Goal: Task Accomplishment & Management: Complete application form

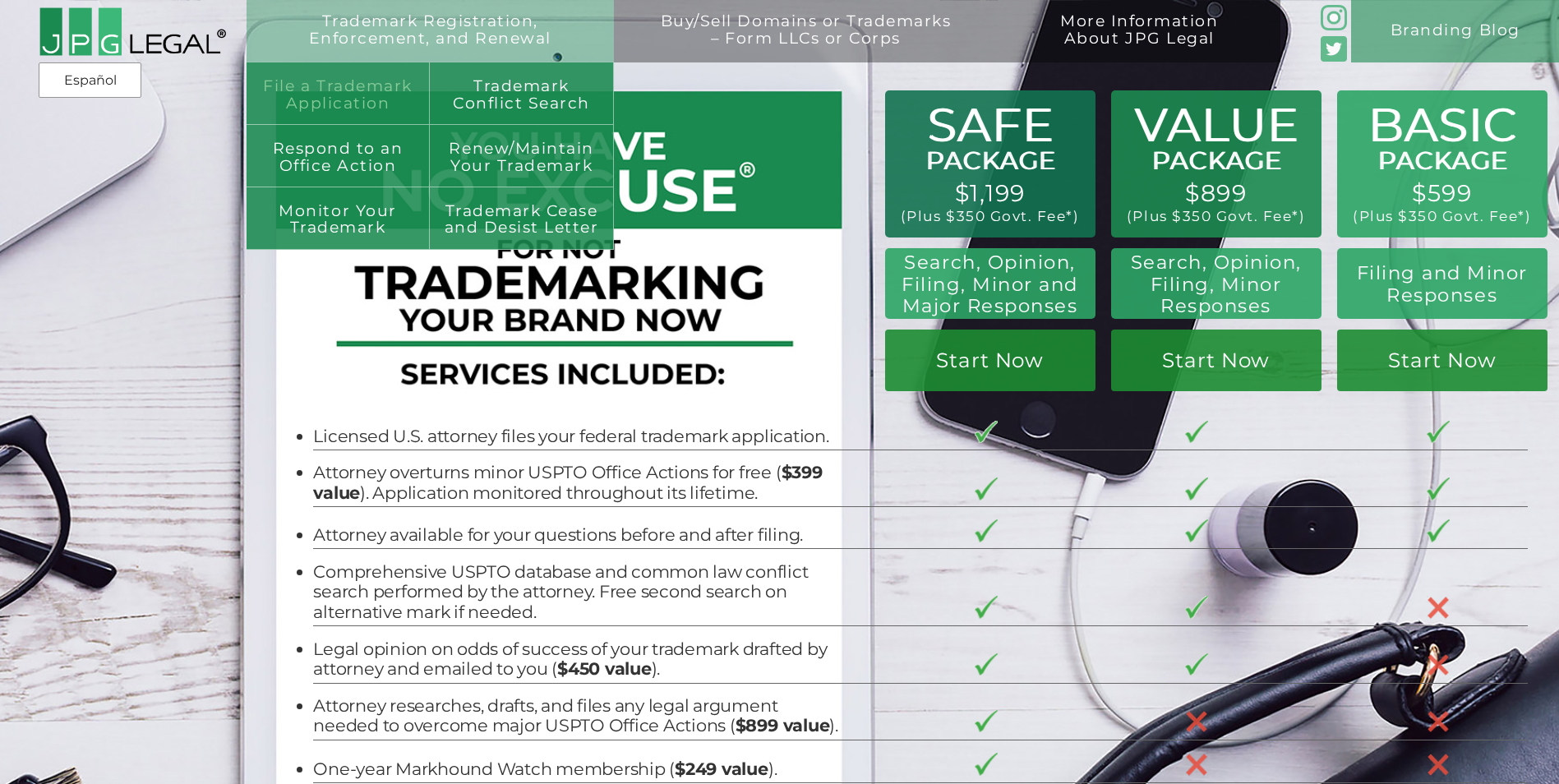
click at [373, 105] on link "File a Trademark Application" at bounding box center [338, 94] width 184 height 63
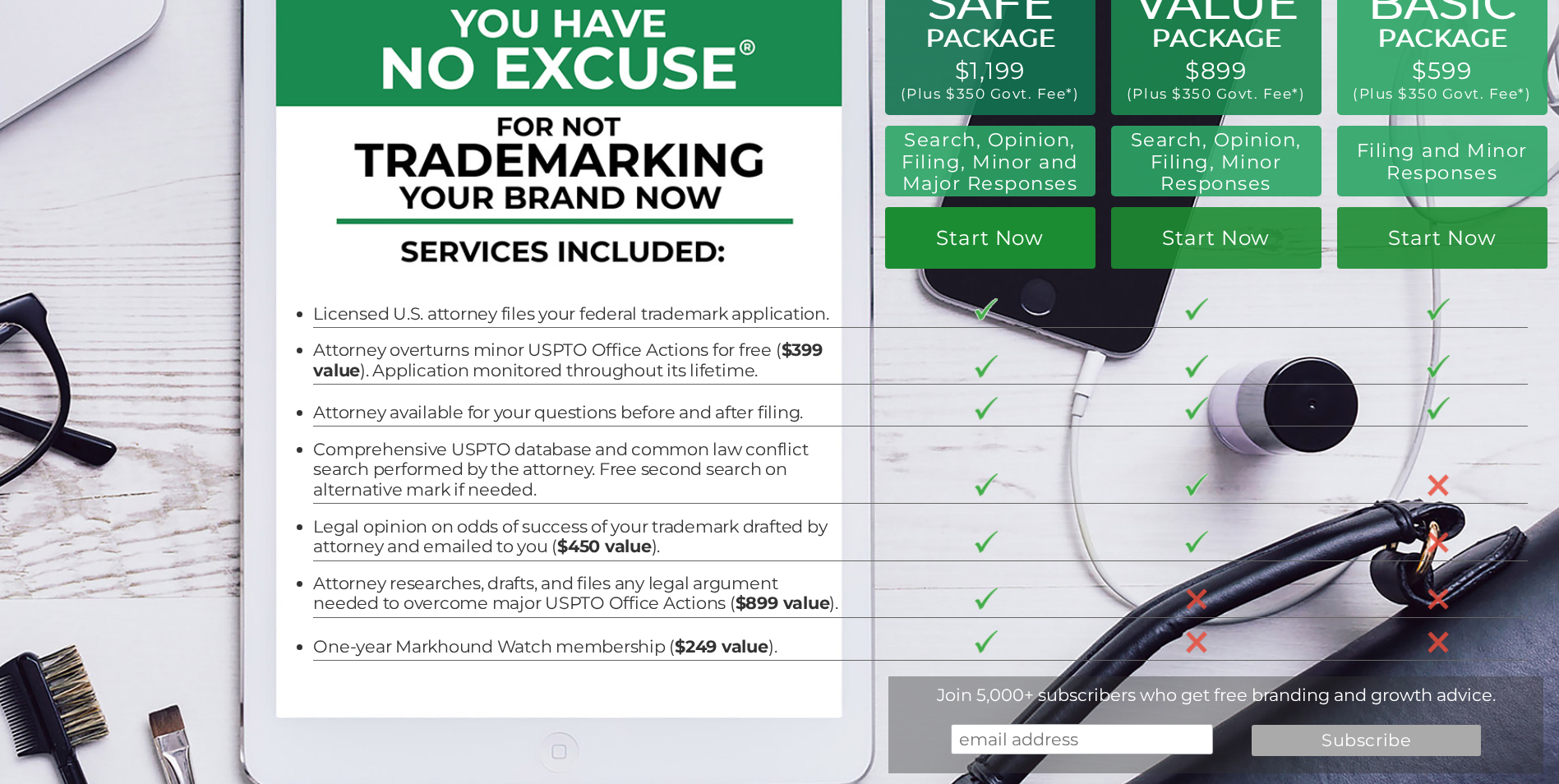
scroll to position [110, 0]
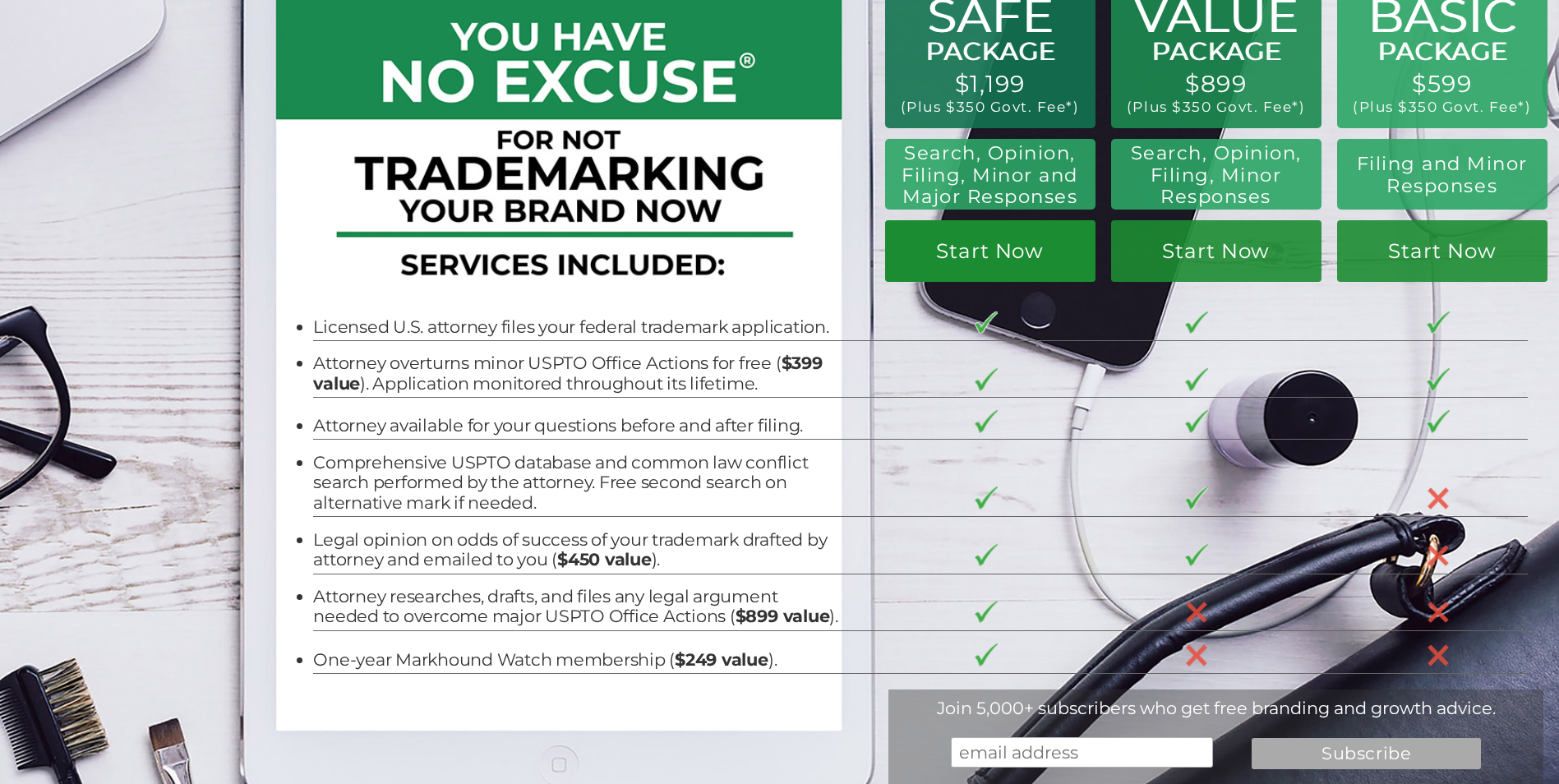
click at [992, 258] on link "Start Now" at bounding box center [990, 250] width 210 height 62
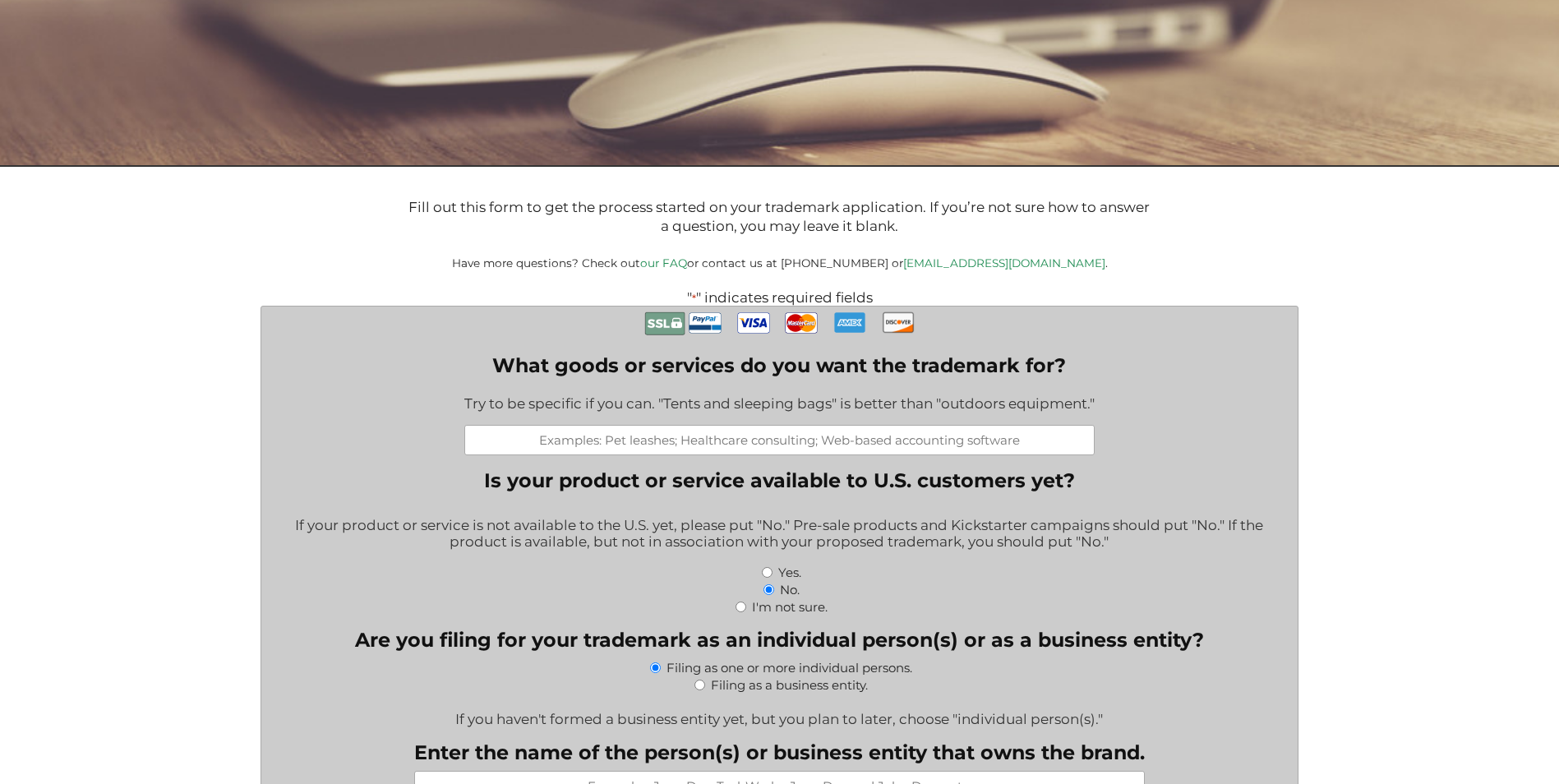
scroll to position [110, 0]
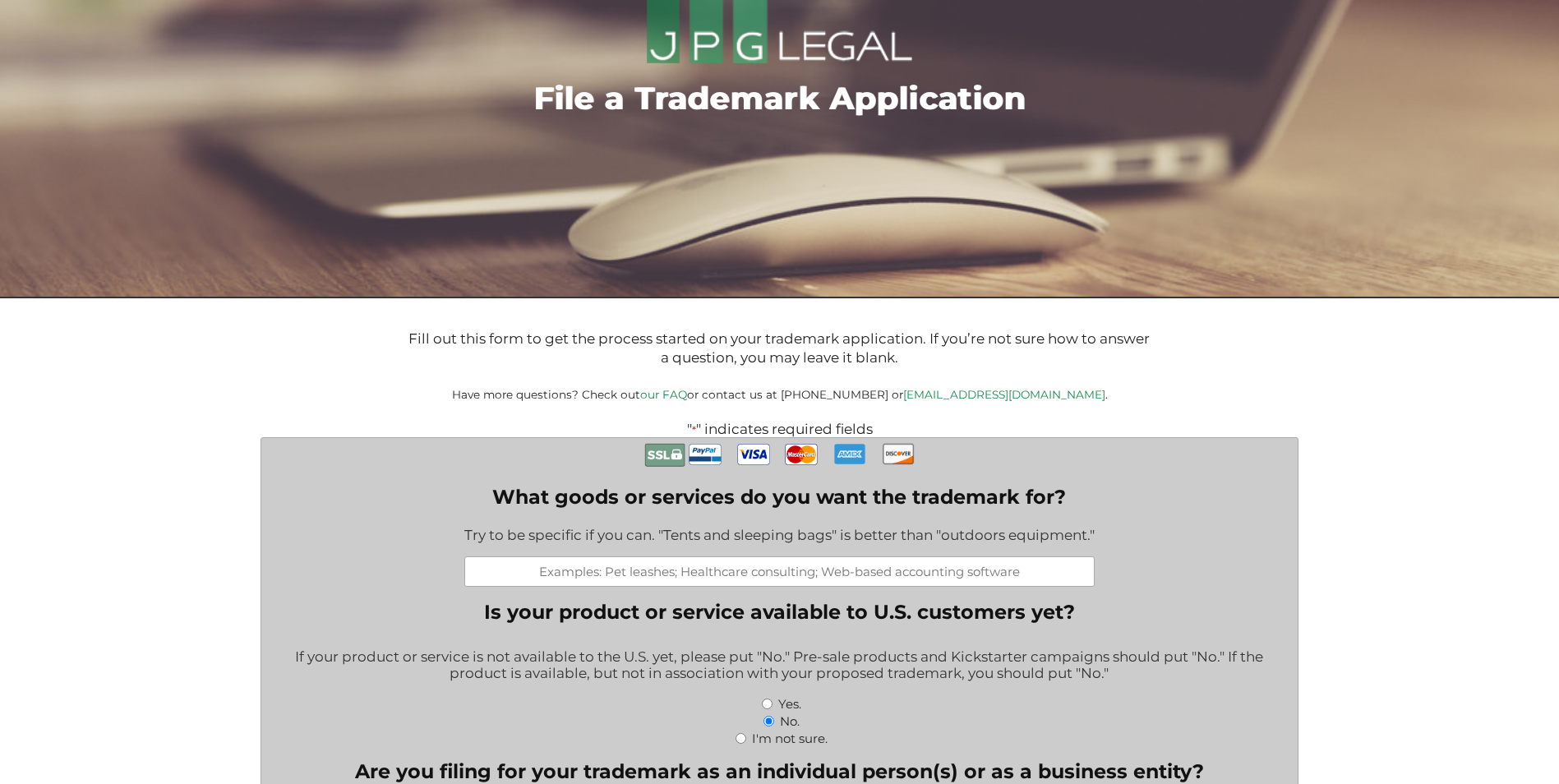
click at [717, 576] on input "What goods or services do you want the trademark for?" at bounding box center [779, 572] width 630 height 30
click at [671, 572] on input "What goods or services do you want the trademark for?" at bounding box center [779, 572] width 630 height 30
paste input "Processed soy beans"
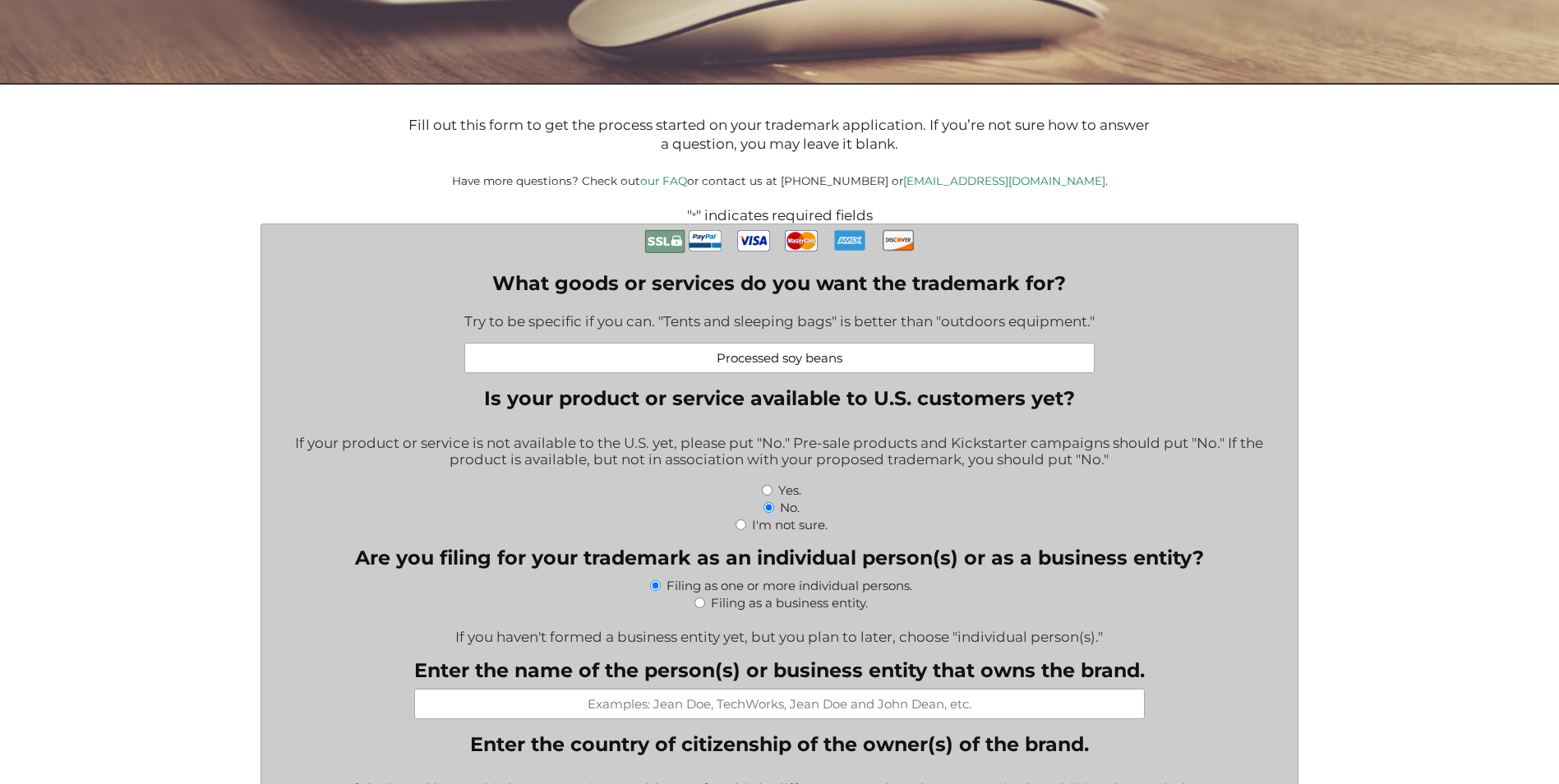
scroll to position [329, 0]
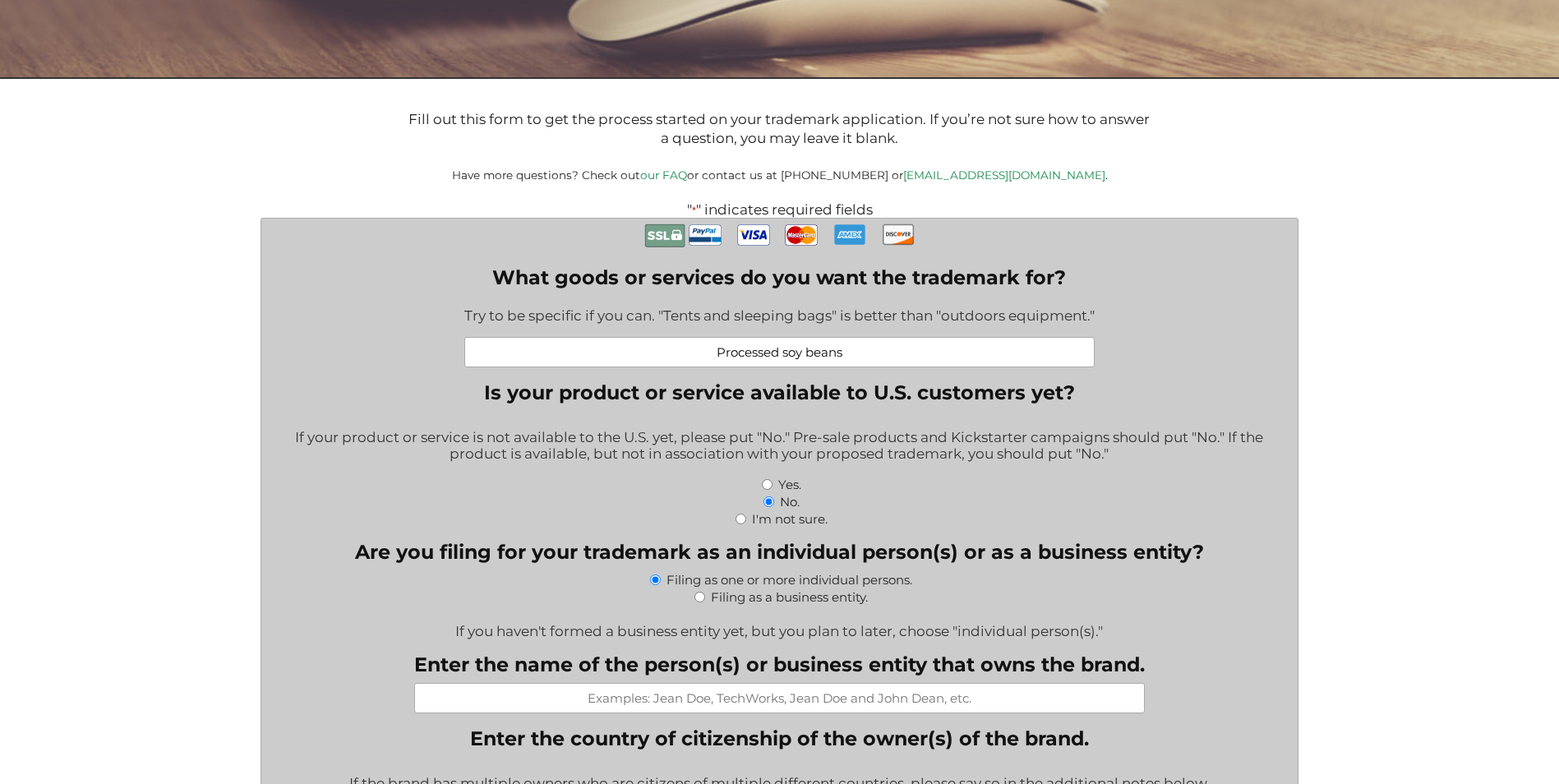
type input "Processed soy beans"
click at [765, 487] on input "Yes." at bounding box center [767, 484] width 11 height 11
radio input "true"
click at [700, 600] on input "Filing as a business entity." at bounding box center [699, 596] width 11 height 11
radio input "true"
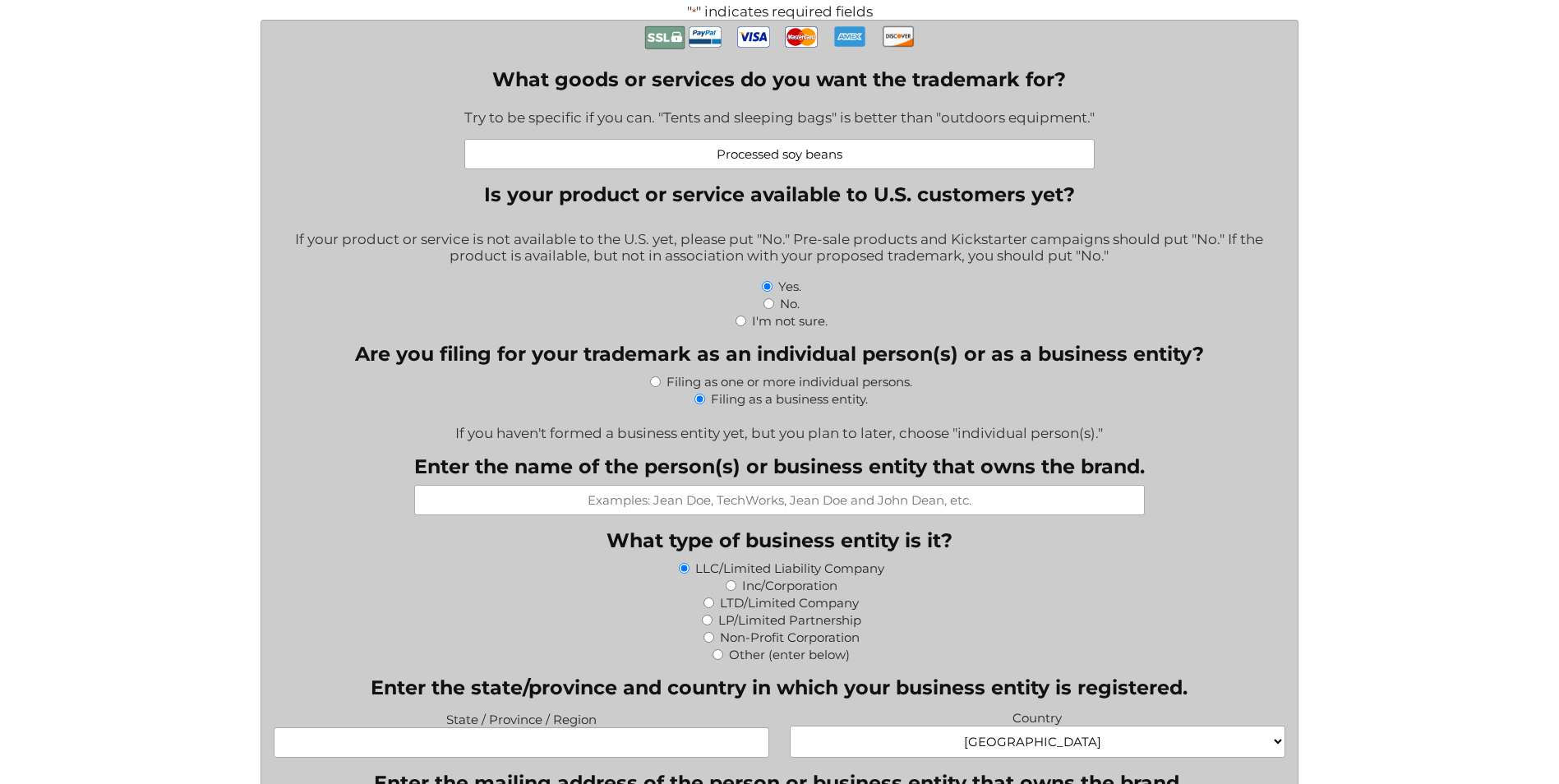
scroll to position [548, 0]
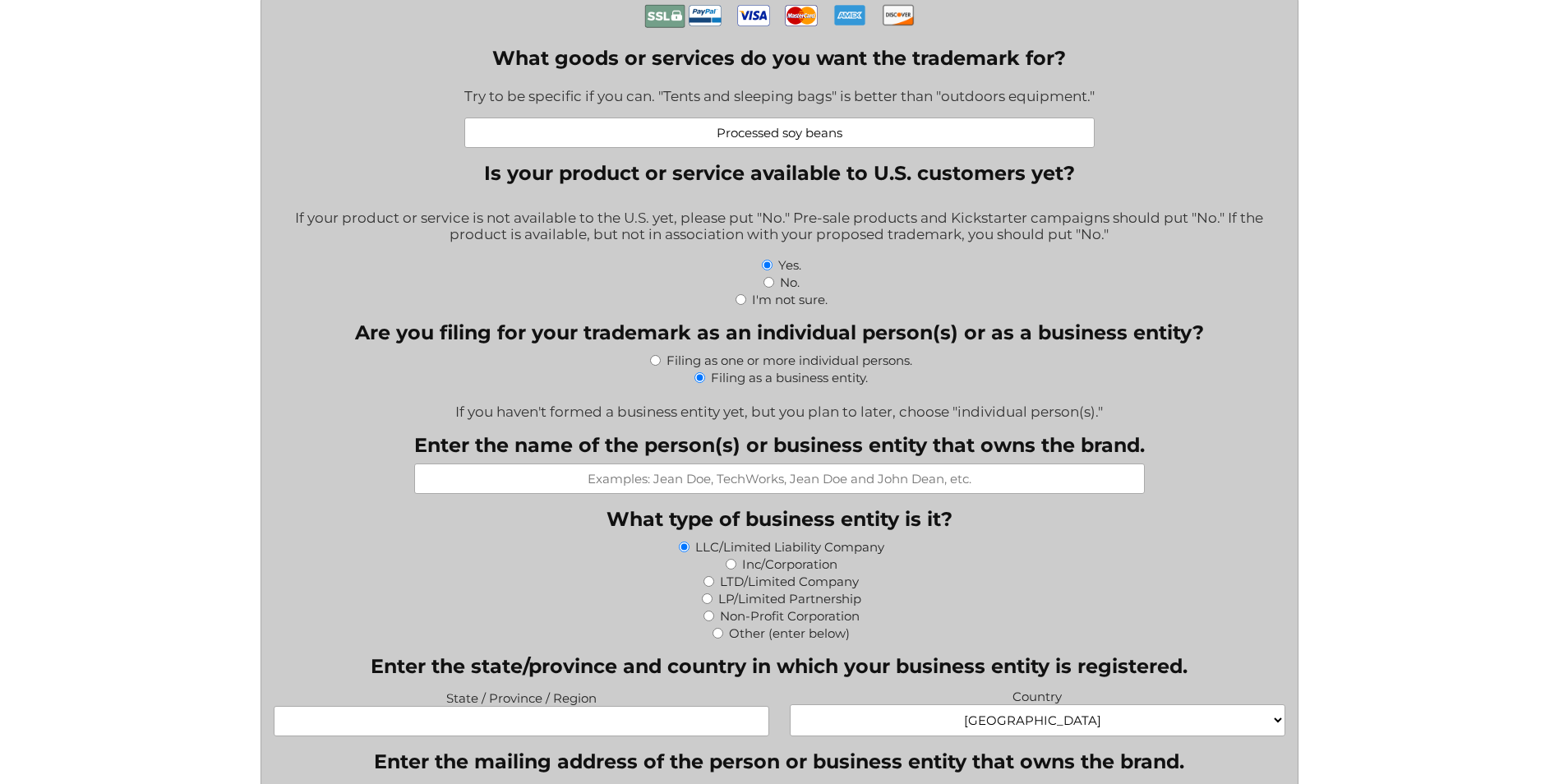
paste input "Ming Lee Food Factory Company Limited"
type input "Ming Lee Food Factory Company Limited"
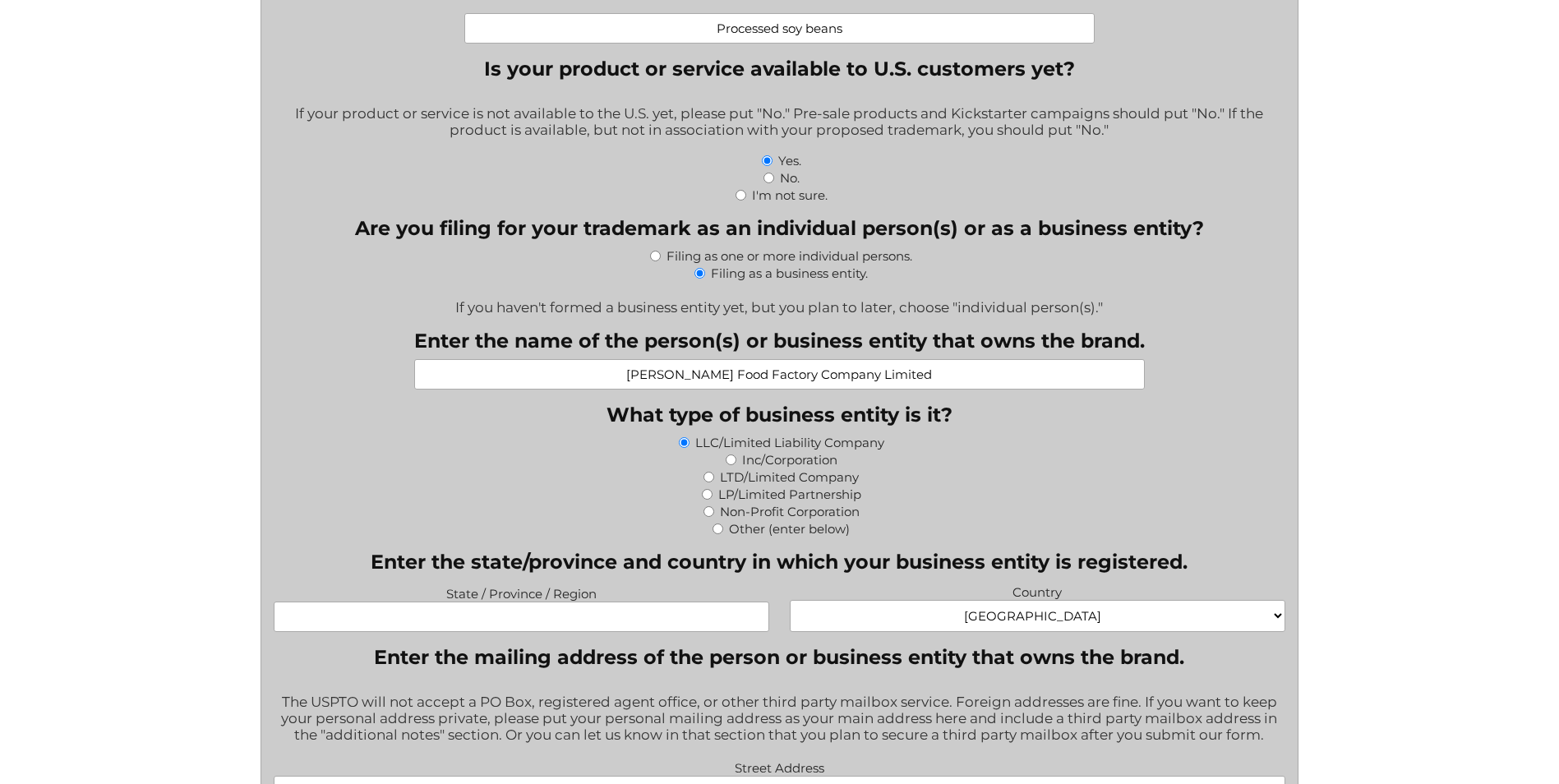
scroll to position [657, 0]
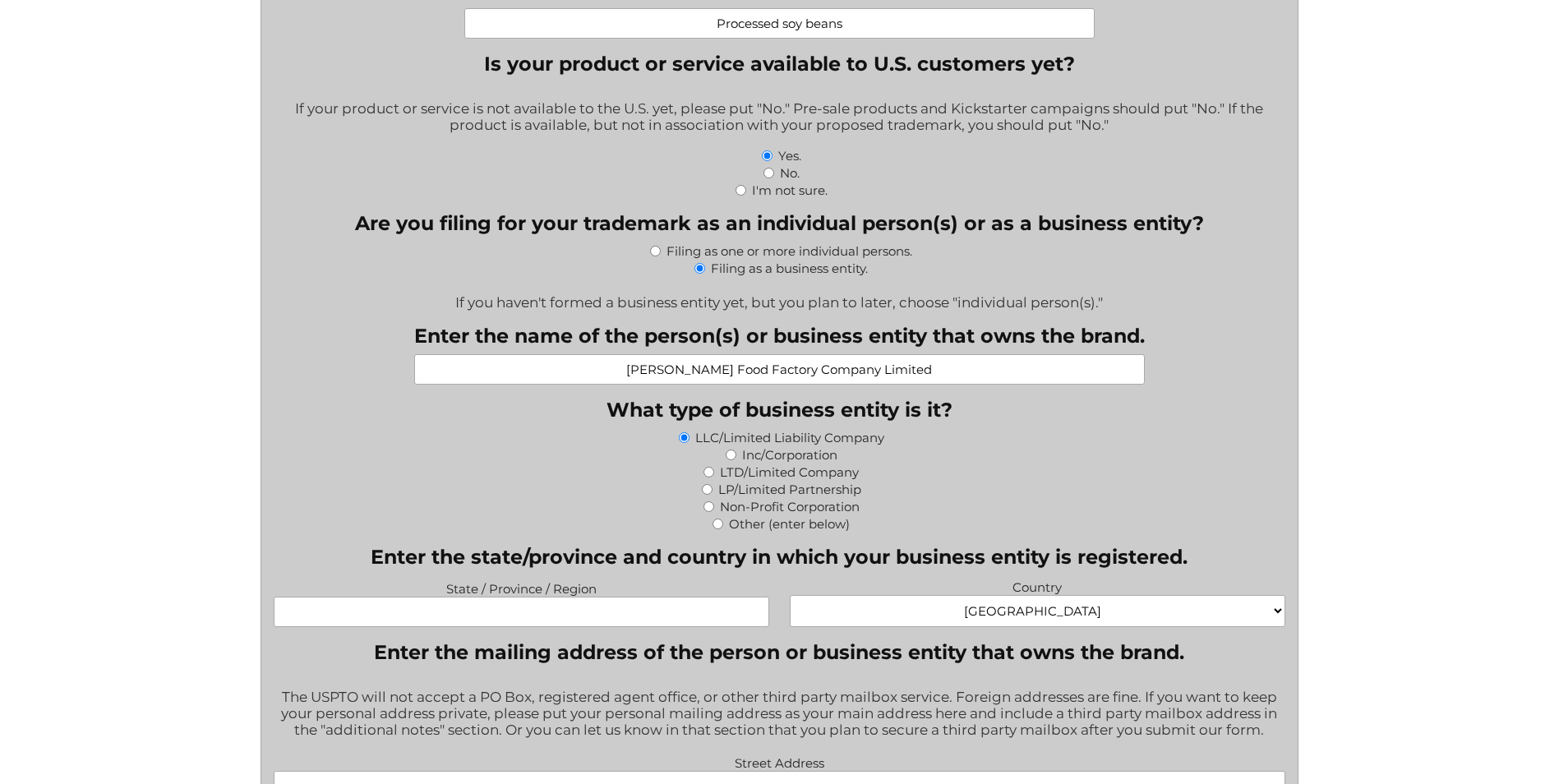
click at [628, 621] on input "State / Province / Region" at bounding box center [521, 611] width 496 height 30
click at [552, 612] on input "State / Province / Region" at bounding box center [521, 611] width 496 height 30
click at [763, 656] on legend "Enter the mailing address of the person or business entity that owns the brand." at bounding box center [779, 651] width 810 height 24
click at [574, 616] on input "State / Province / Region" at bounding box center [521, 611] width 496 height 30
type input "CA"
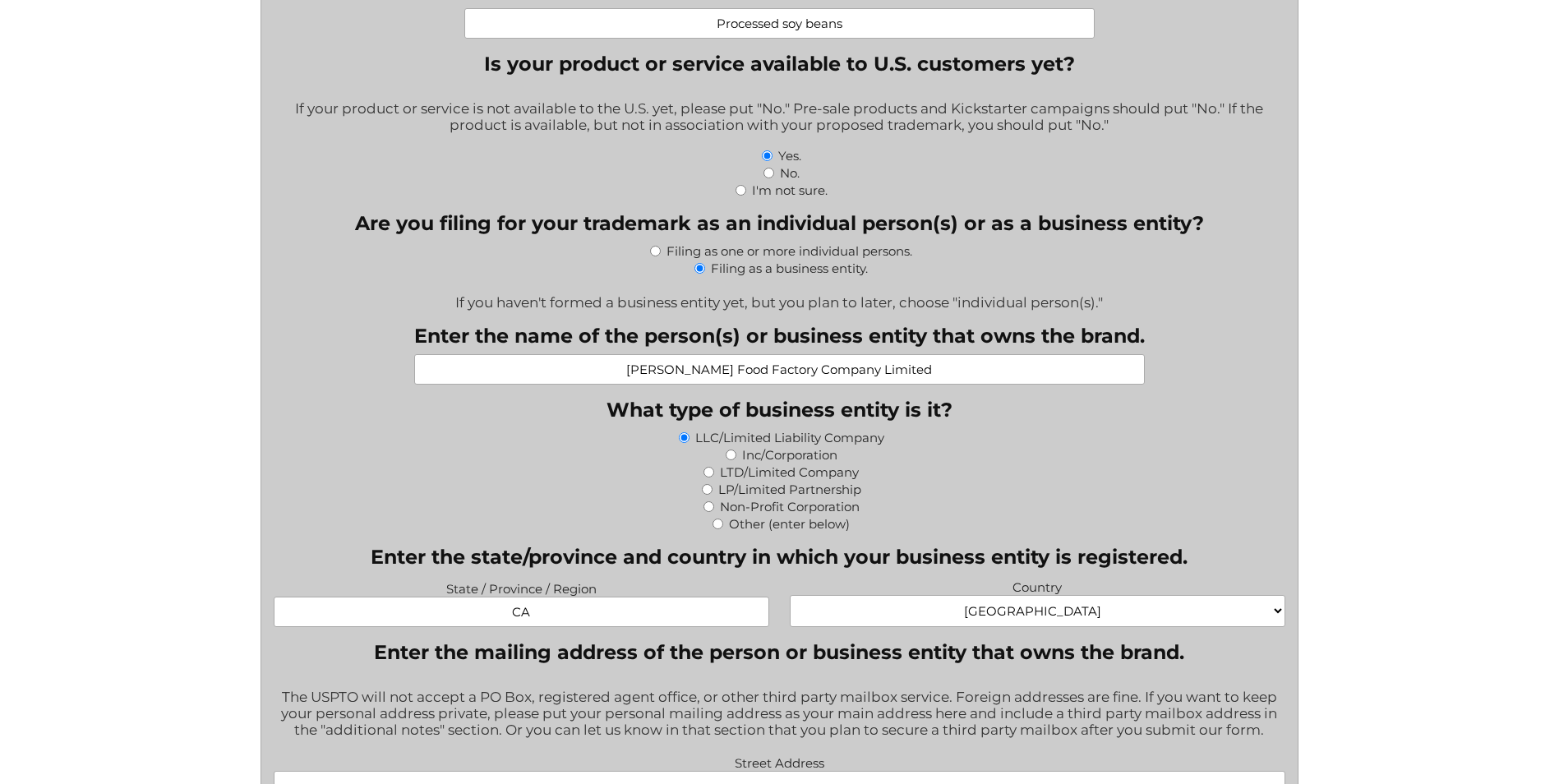
click at [1035, 529] on div "Other (enter below)" at bounding box center [779, 523] width 1011 height 17
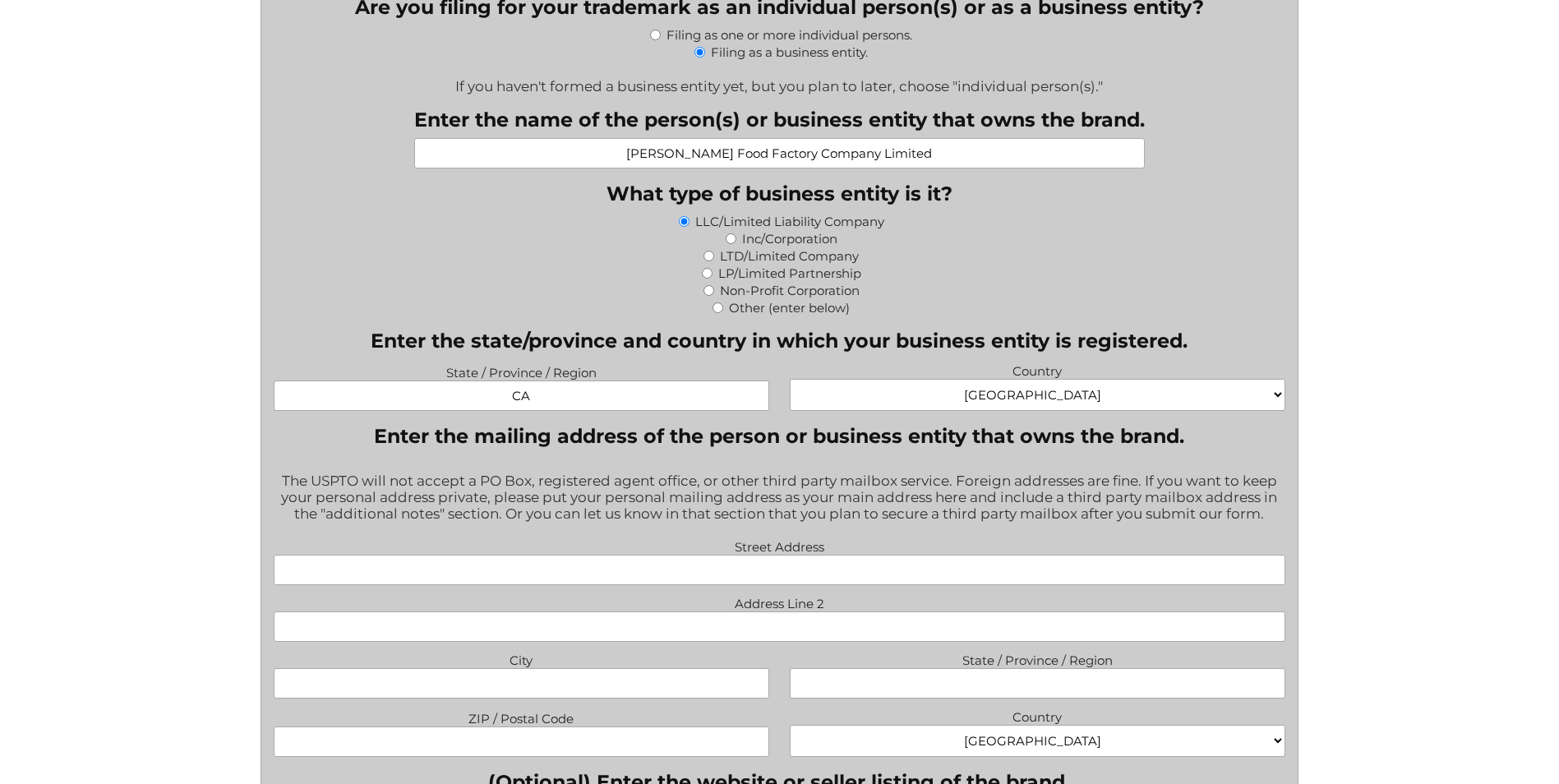
scroll to position [877, 0]
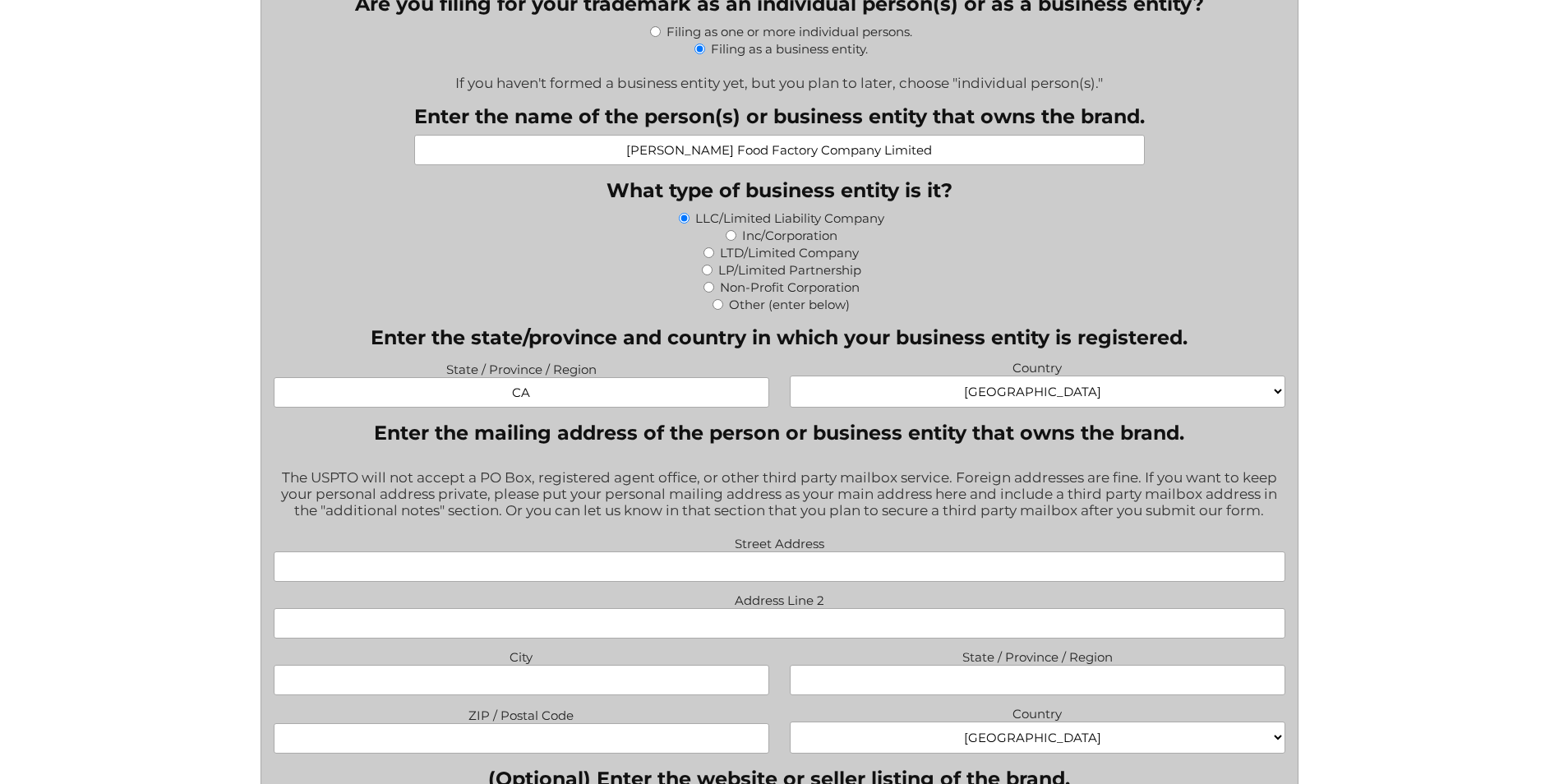
click at [804, 565] on input "Street Address" at bounding box center [779, 567] width 1011 height 30
type input "1407 Carlos Ave"
type input "Burlingame"
type input "ca"
type input "94010"
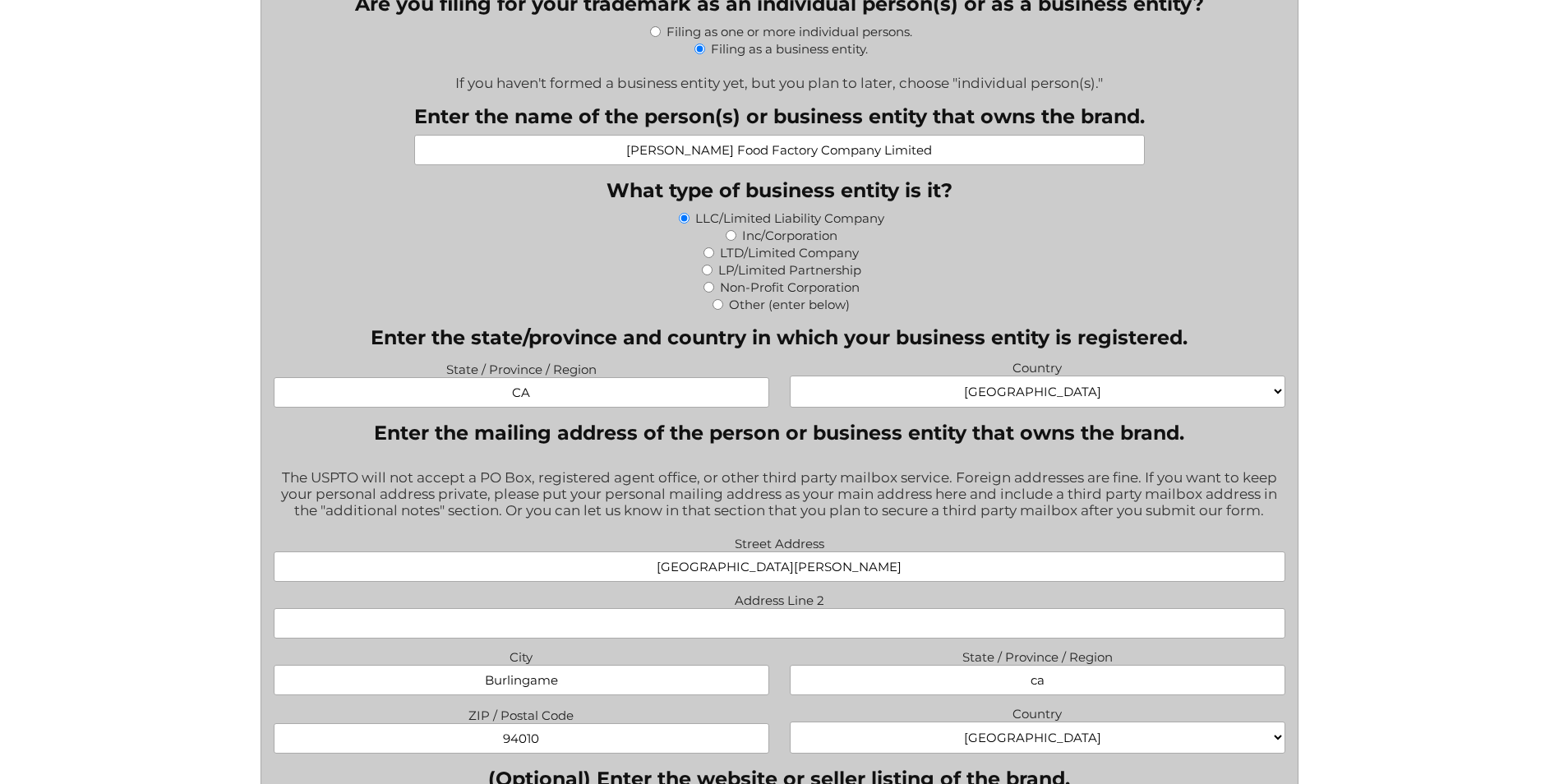
type input "ohmybell1987@gmail.com"
click at [787, 654] on span "State / Province / Region ca" at bounding box center [1037, 670] width 516 height 50
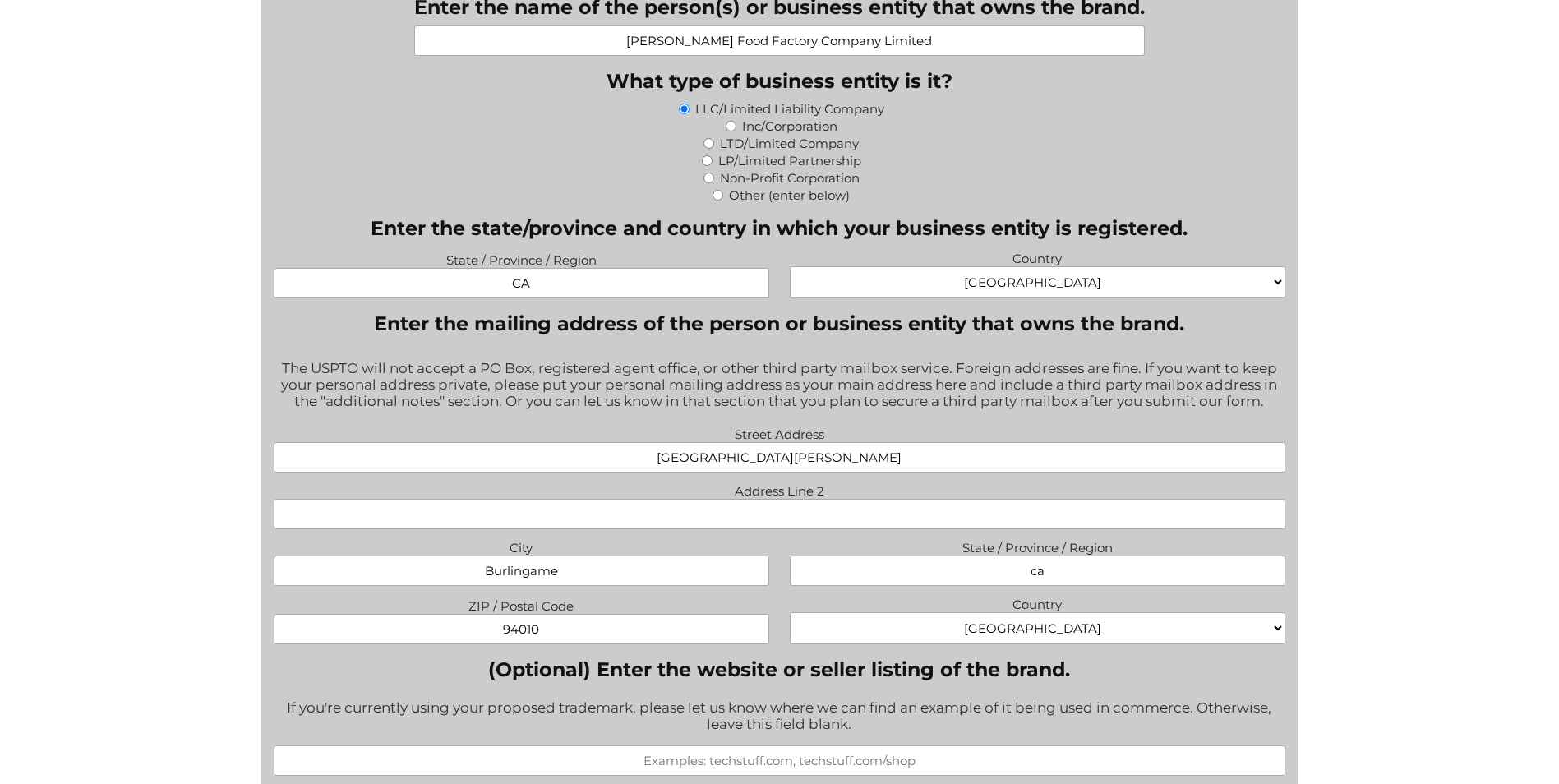
scroll to position [1095, 0]
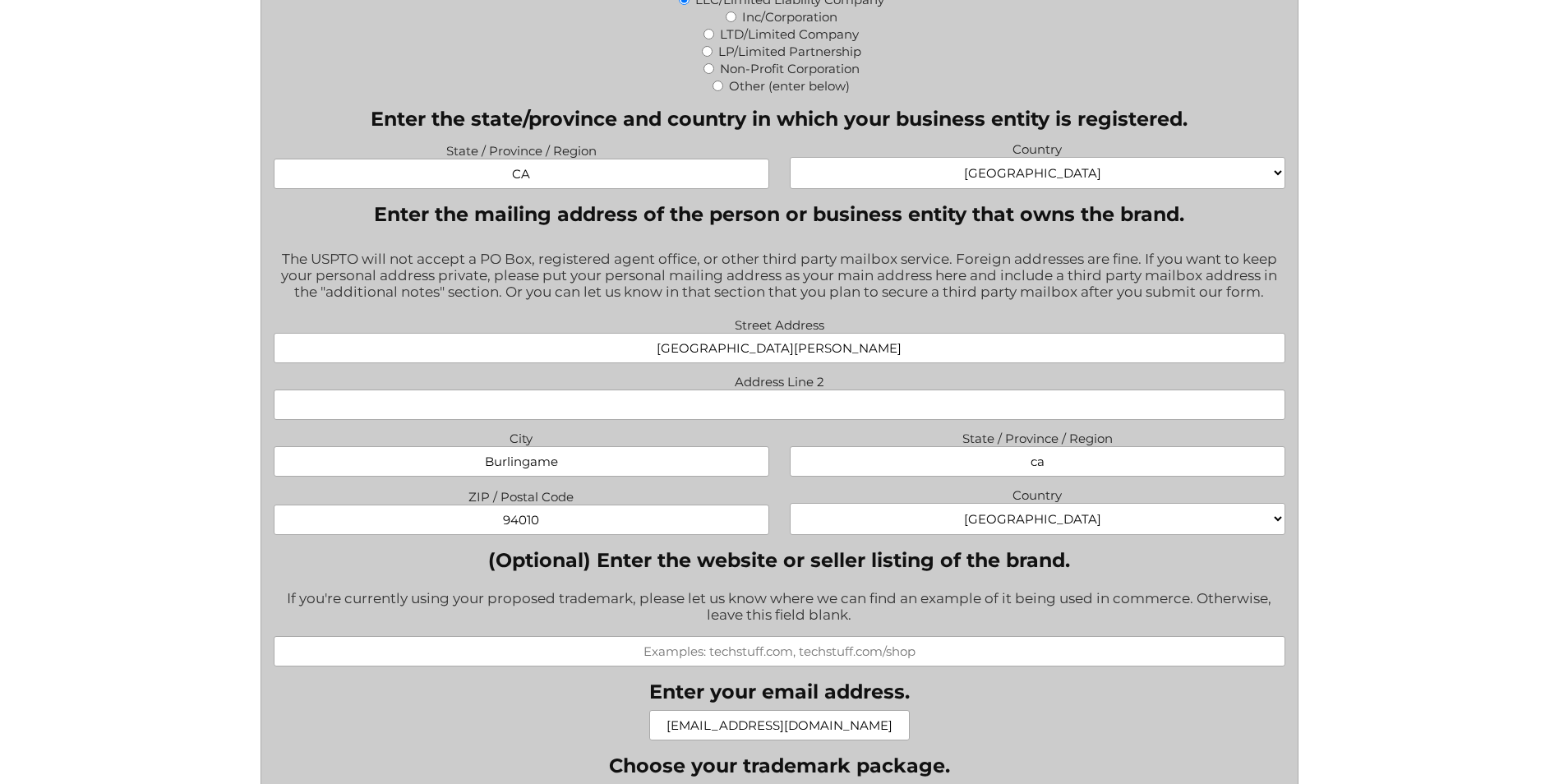
click at [749, 653] on input "(Optional) Enter the website or seller listing of the brand." at bounding box center [779, 651] width 1011 height 30
type input "It was cancelled back in 2020"
click at [982, 706] on div "X/Twitter This field is for validation purposes and should be left unchanged. W…" at bounding box center [779, 797] width 1011 height 2692
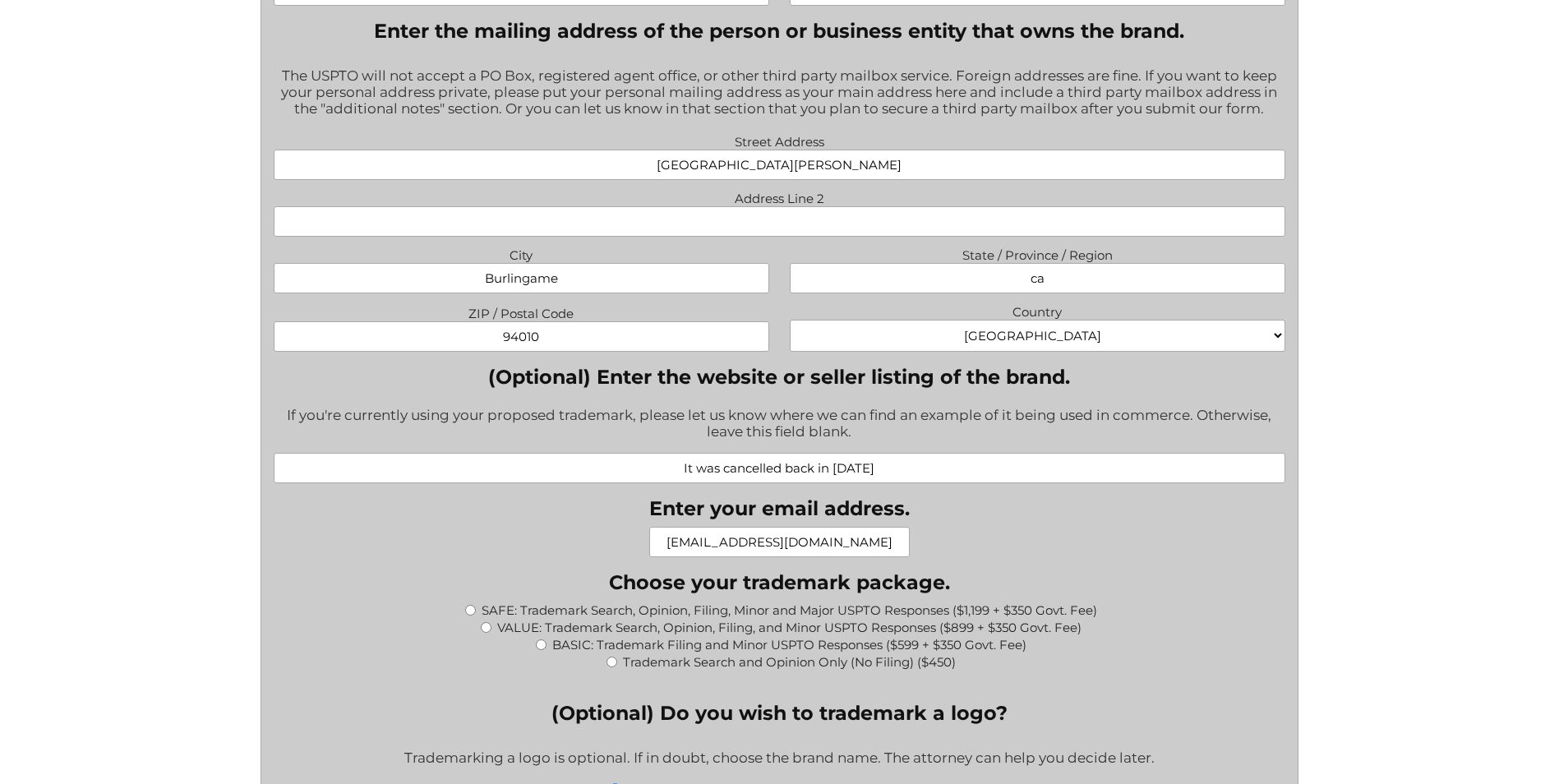
scroll to position [1315, 0]
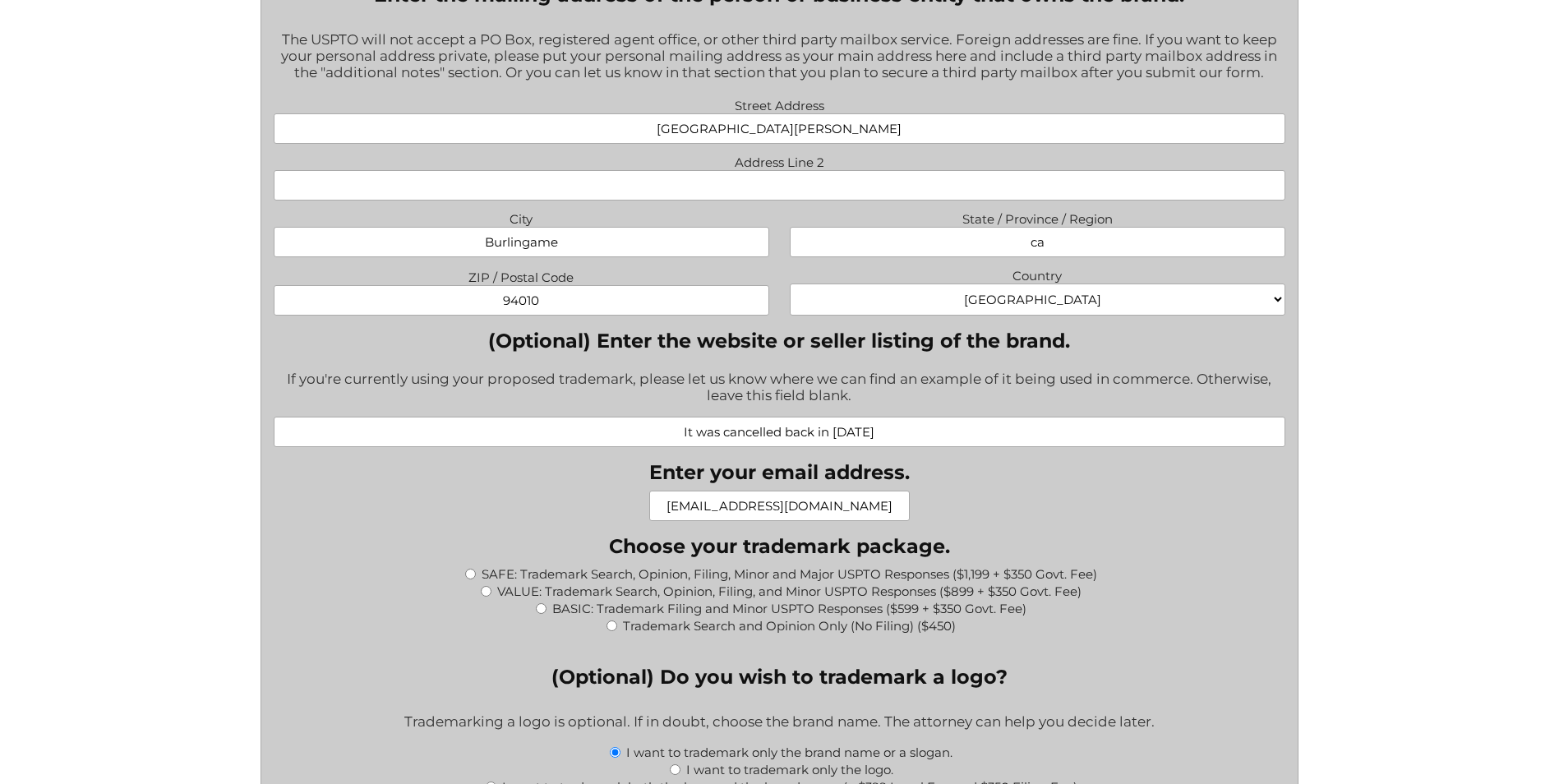
click at [483, 593] on input "VALUE: Trademark Search, Opinion, Filing, and Minor USPTO Responses ($899 + $35…" at bounding box center [486, 591] width 11 height 11
radio input "true"
type input "$1,249.00"
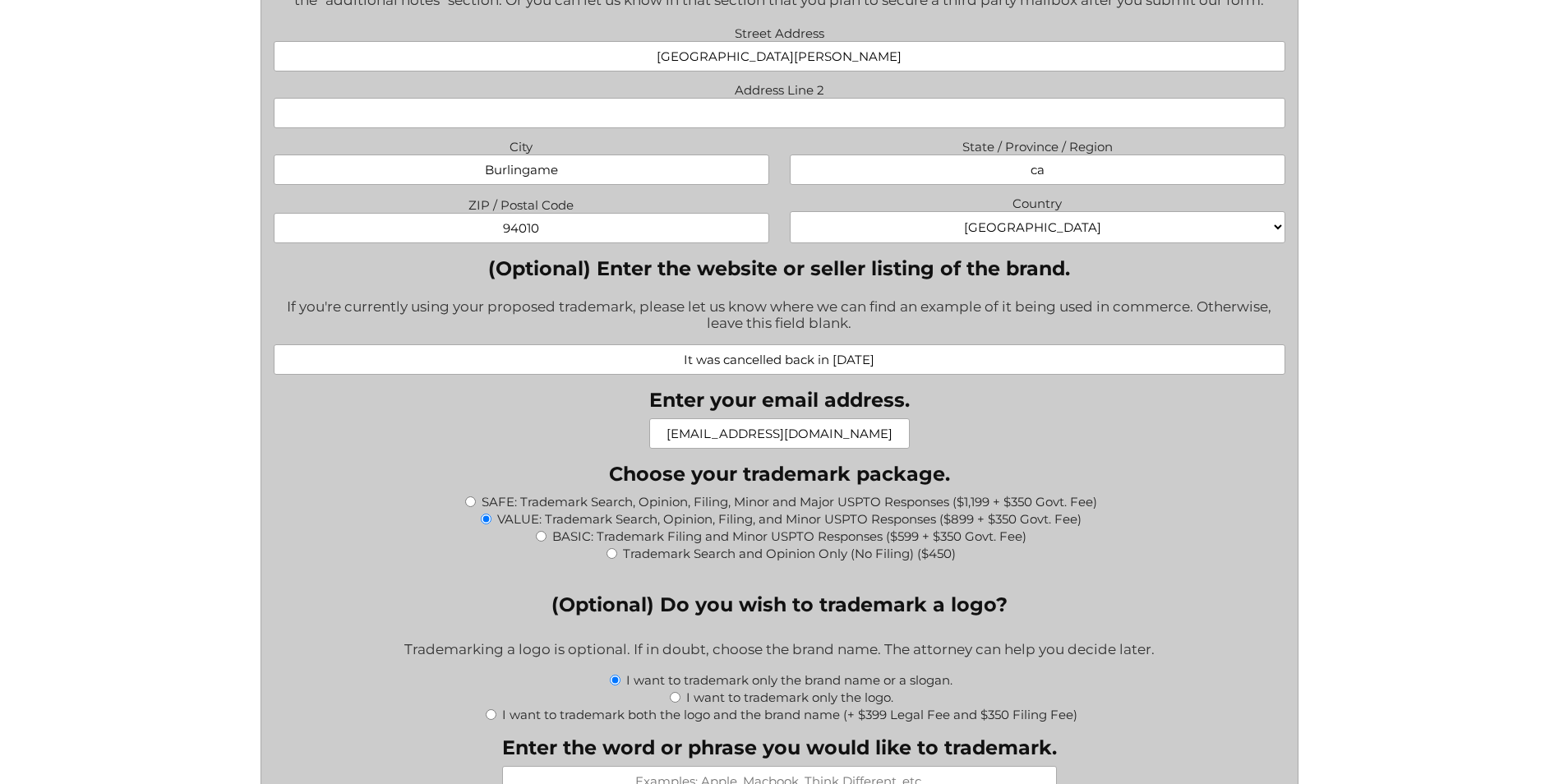
scroll to position [1424, 0]
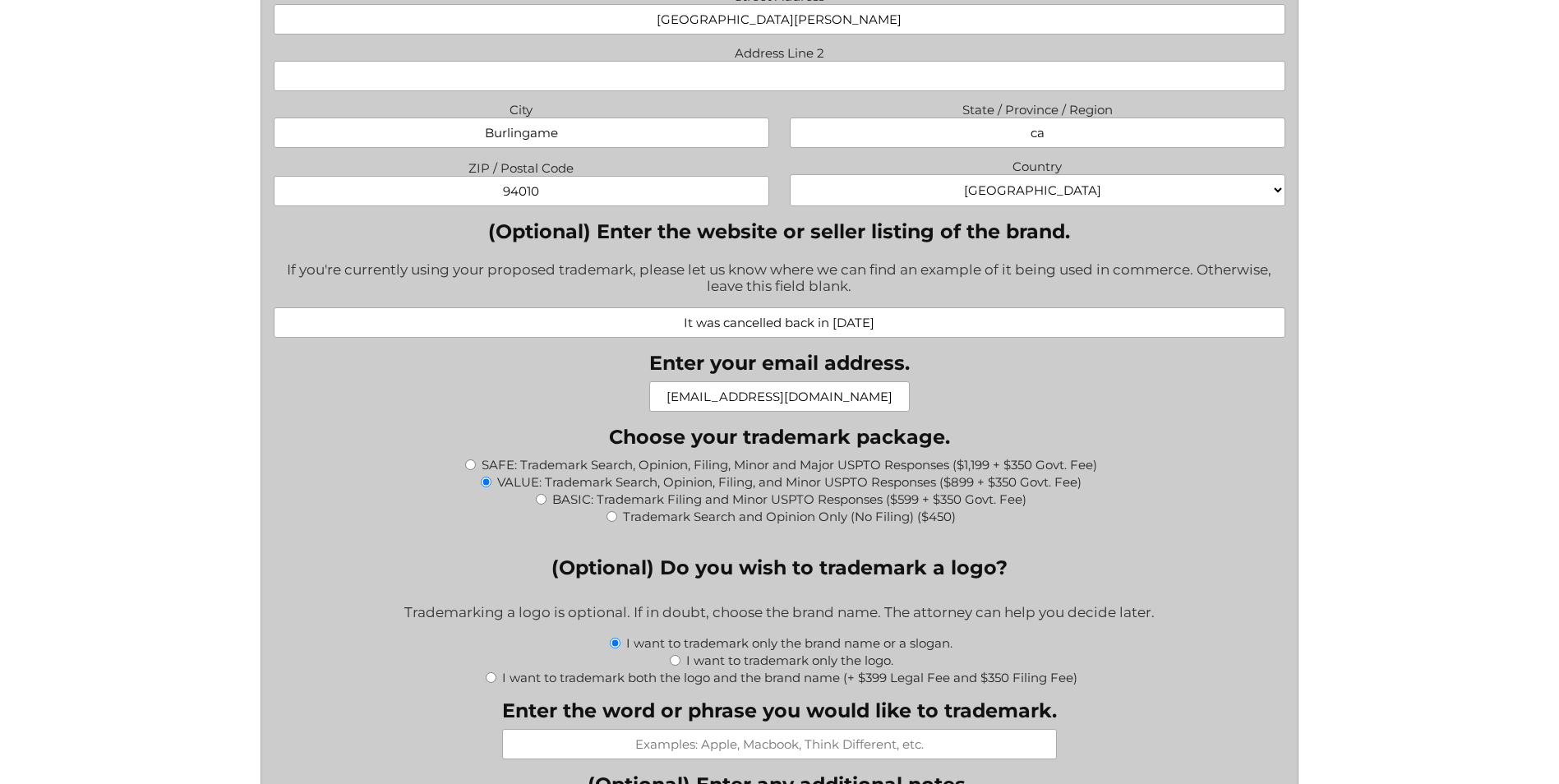
click at [677, 662] on input "I want to trademark only the logo." at bounding box center [674, 660] width 11 height 11
radio input "true"
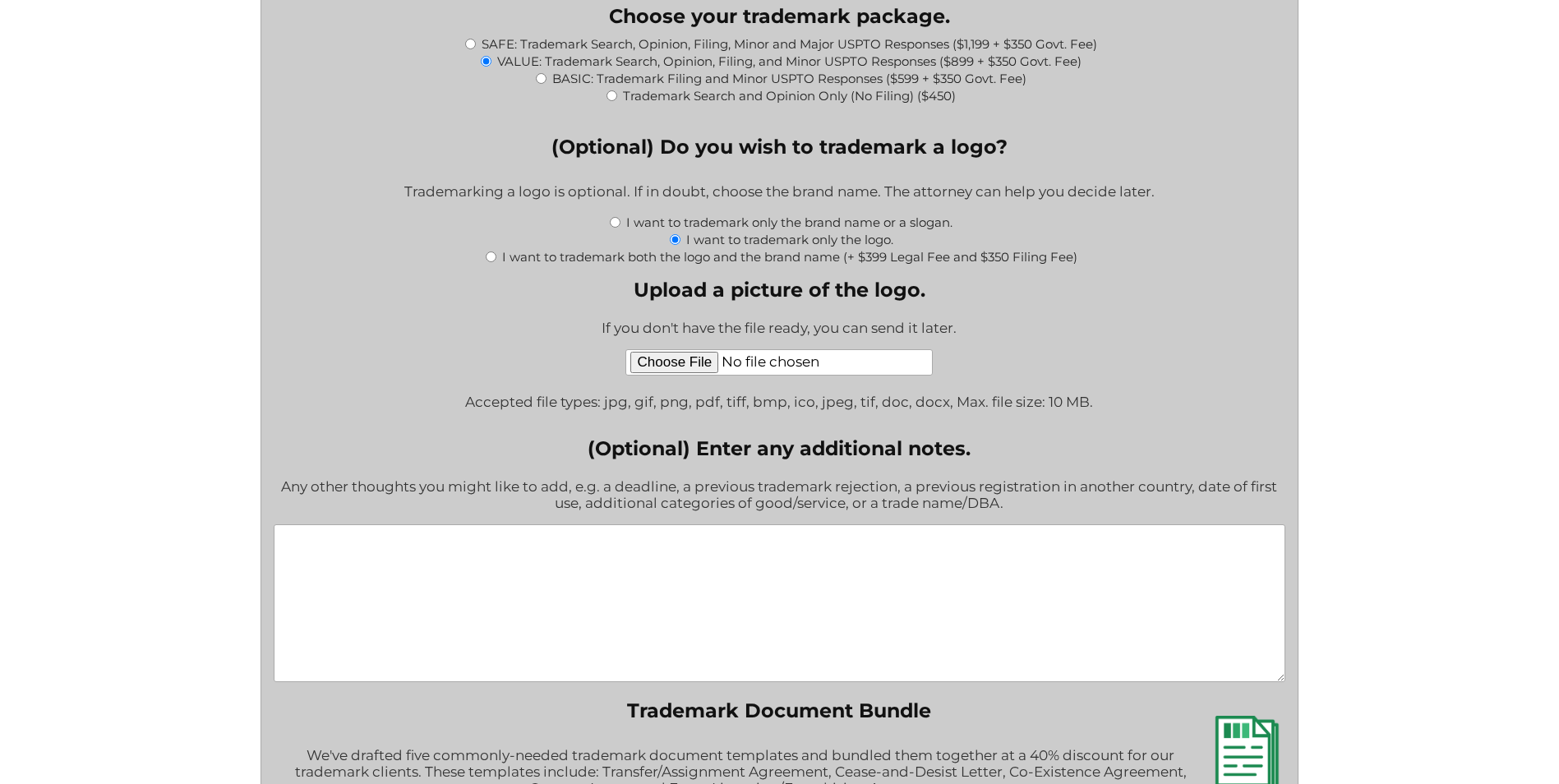
scroll to position [1863, 0]
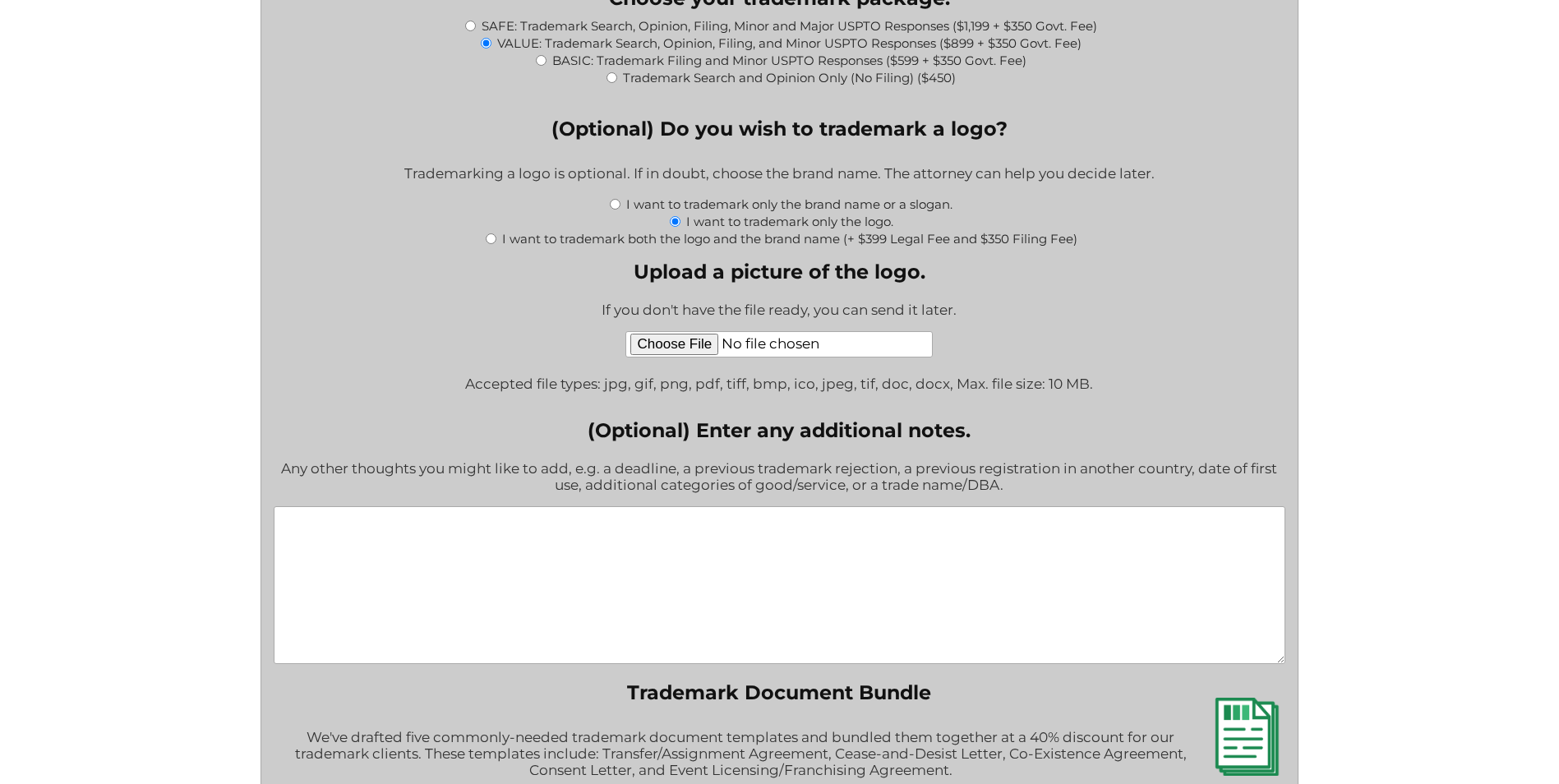
click at [595, 569] on textarea "(Optional) Enter any additional notes." at bounding box center [779, 586] width 1011 height 158
type textarea "I"
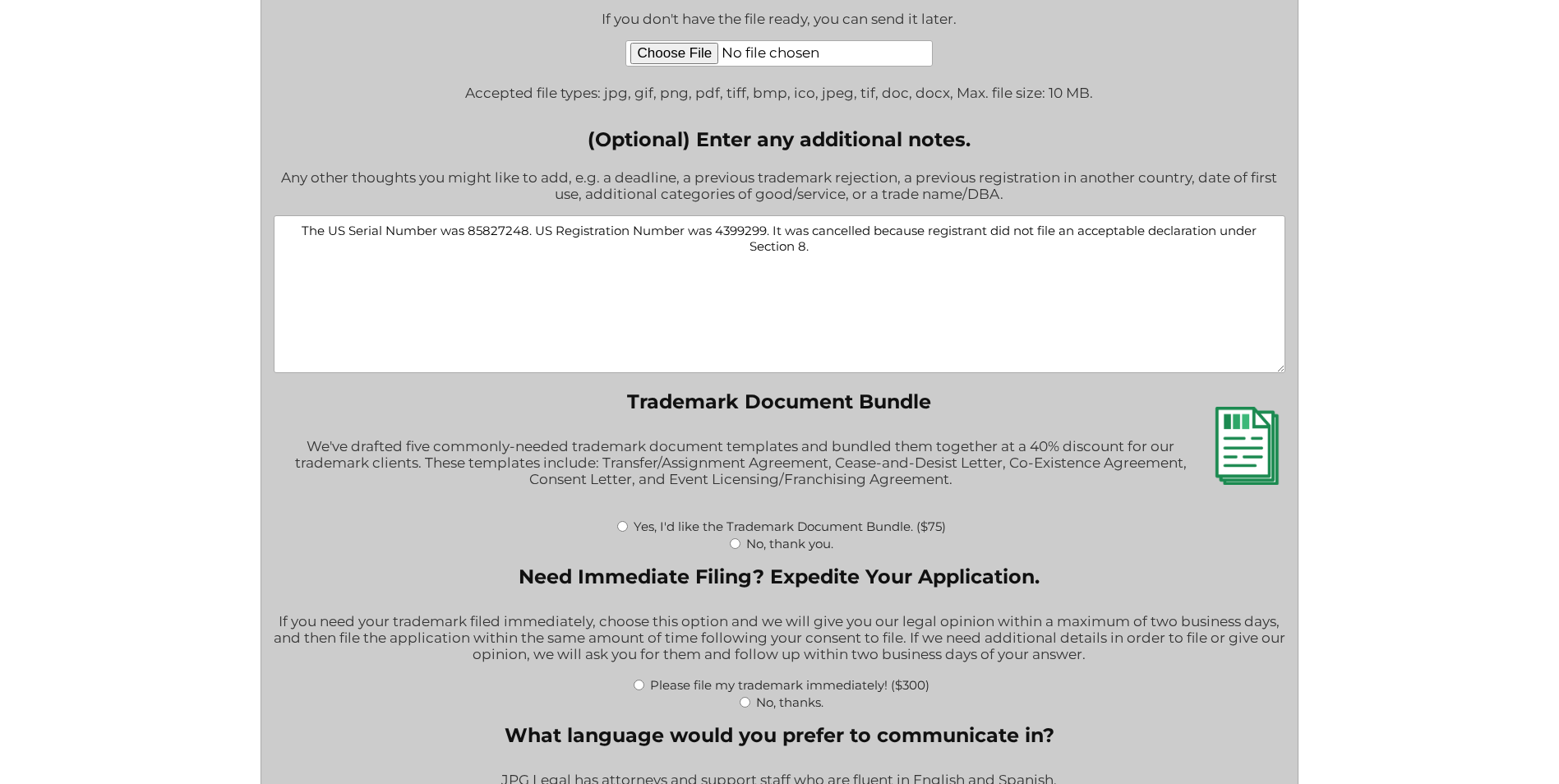
scroll to position [2191, 0]
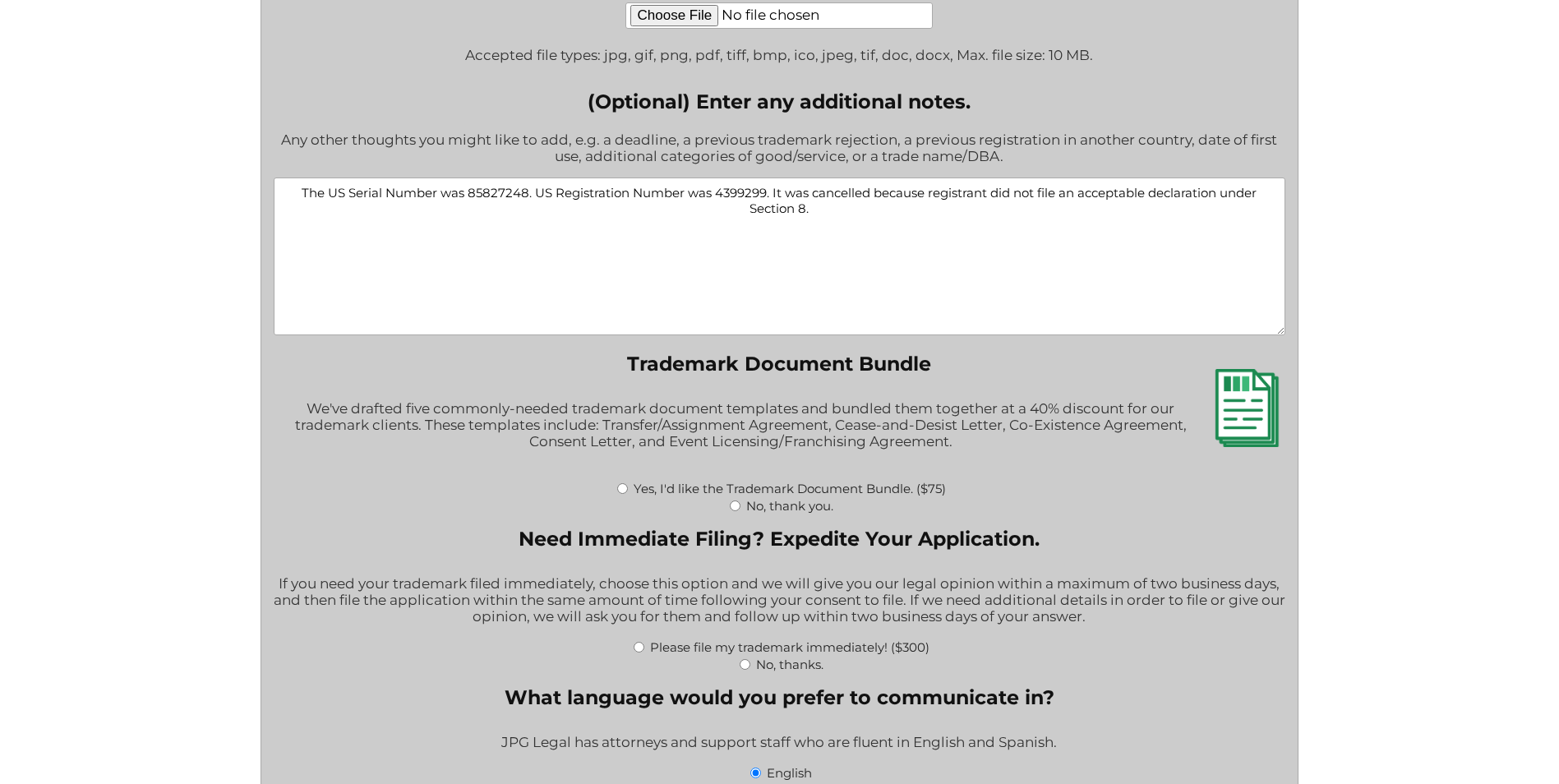
type textarea "The US Serial Number was 85827248. US Registration Number was 4399299. It was c…"
click at [622, 494] on input "Yes, I'd like the Trademark Document Bundle. ($75)" at bounding box center [622, 488] width 11 height 11
radio input "true"
type input "$1,324.00"
click at [746, 669] on input "No, thanks." at bounding box center [744, 664] width 11 height 11
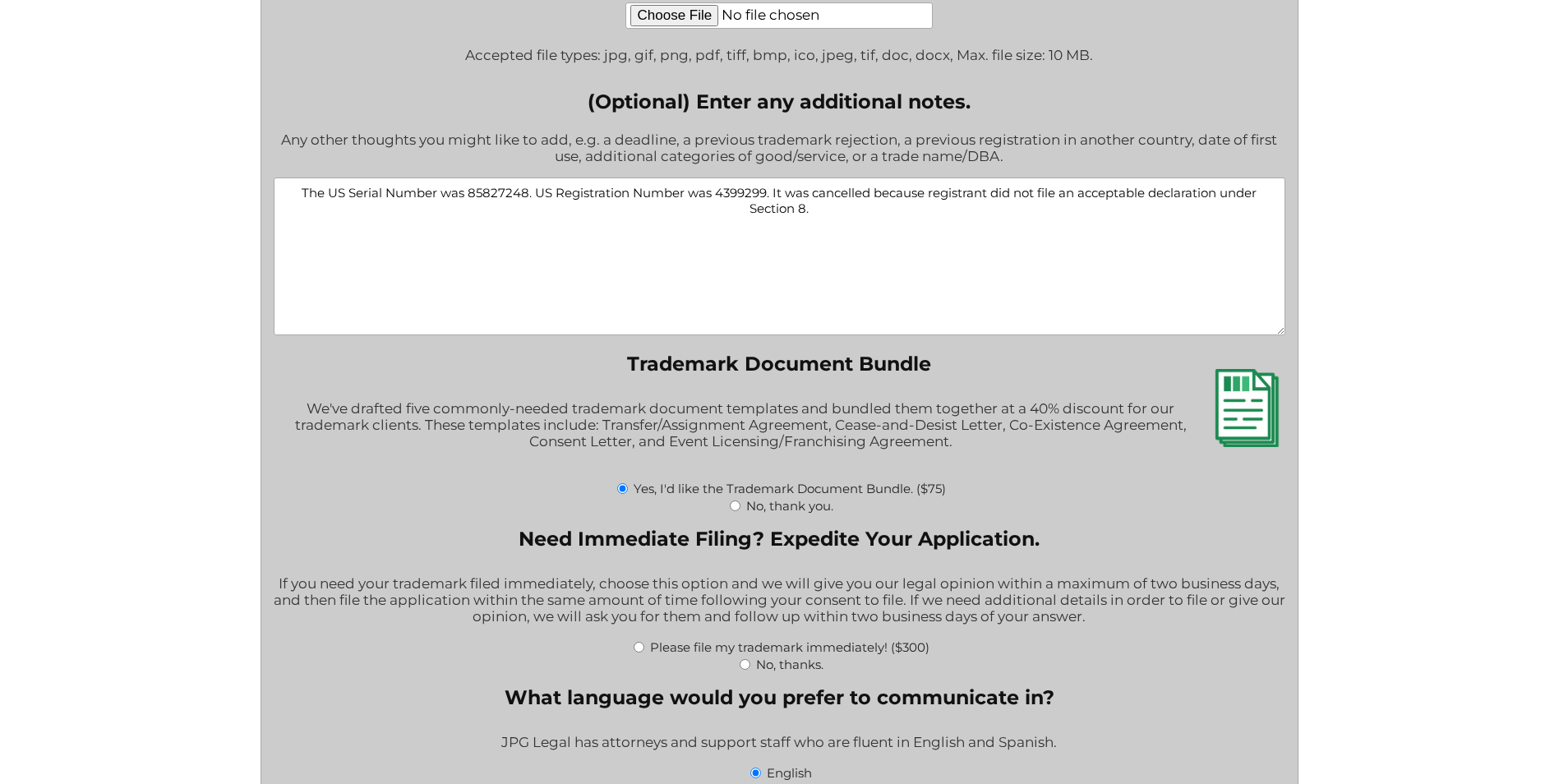
radio input "true"
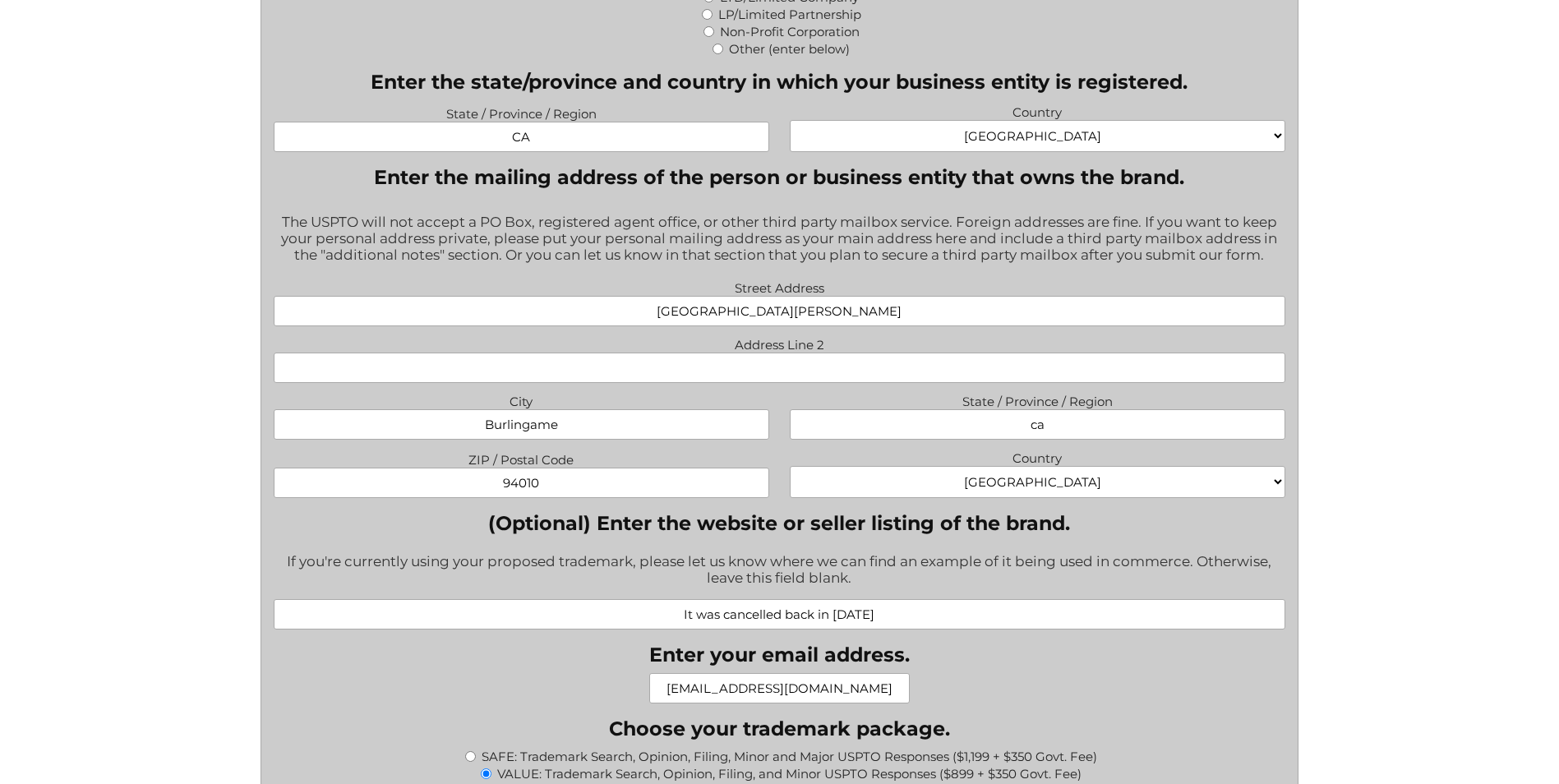
scroll to position [1095, 0]
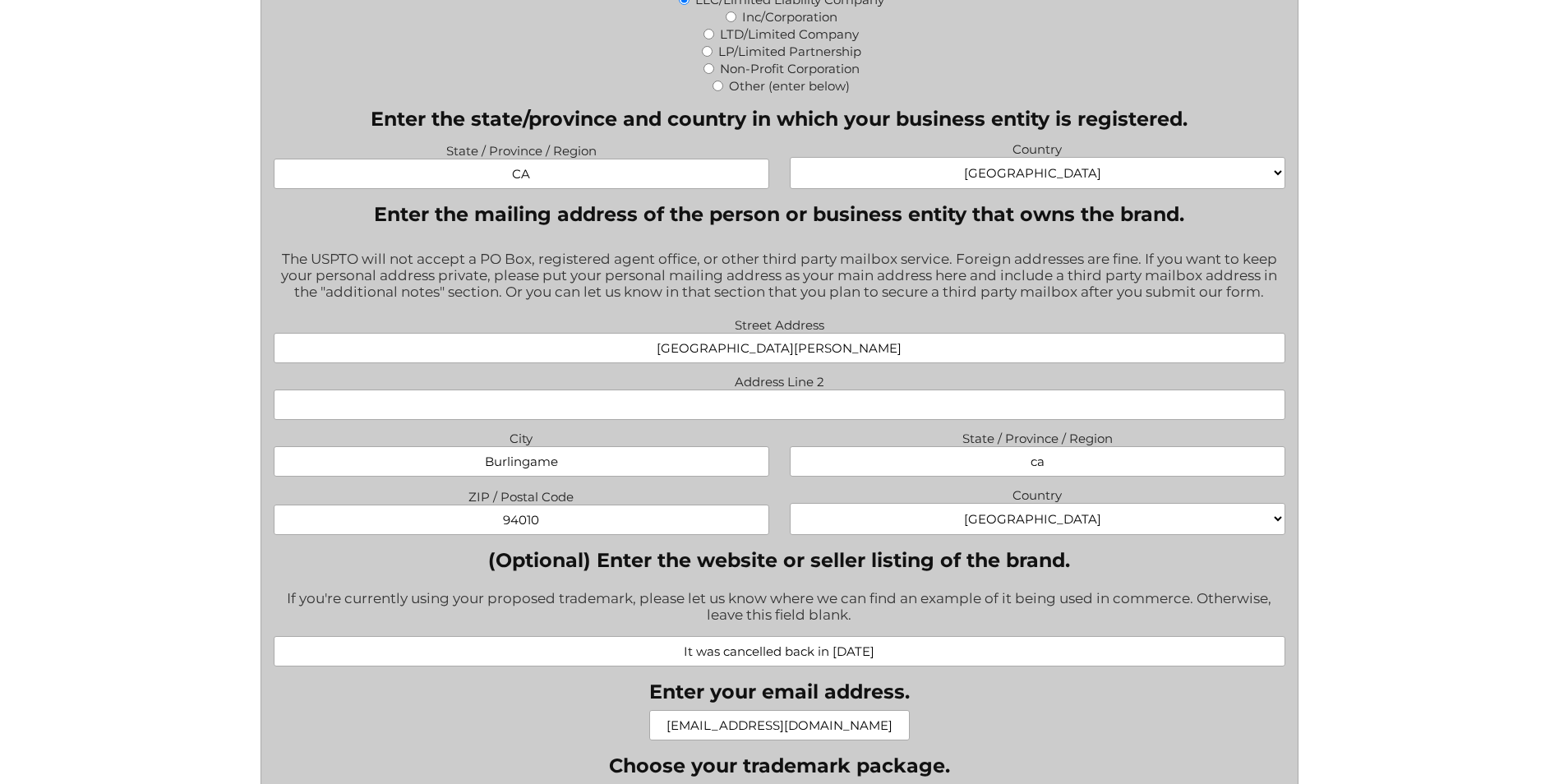
drag, startPoint x: 689, startPoint y: 650, endPoint x: 886, endPoint y: 645, distance: 197.1
click at [886, 645] on input "It was cancelled back in 2020" at bounding box center [779, 651] width 1011 height 30
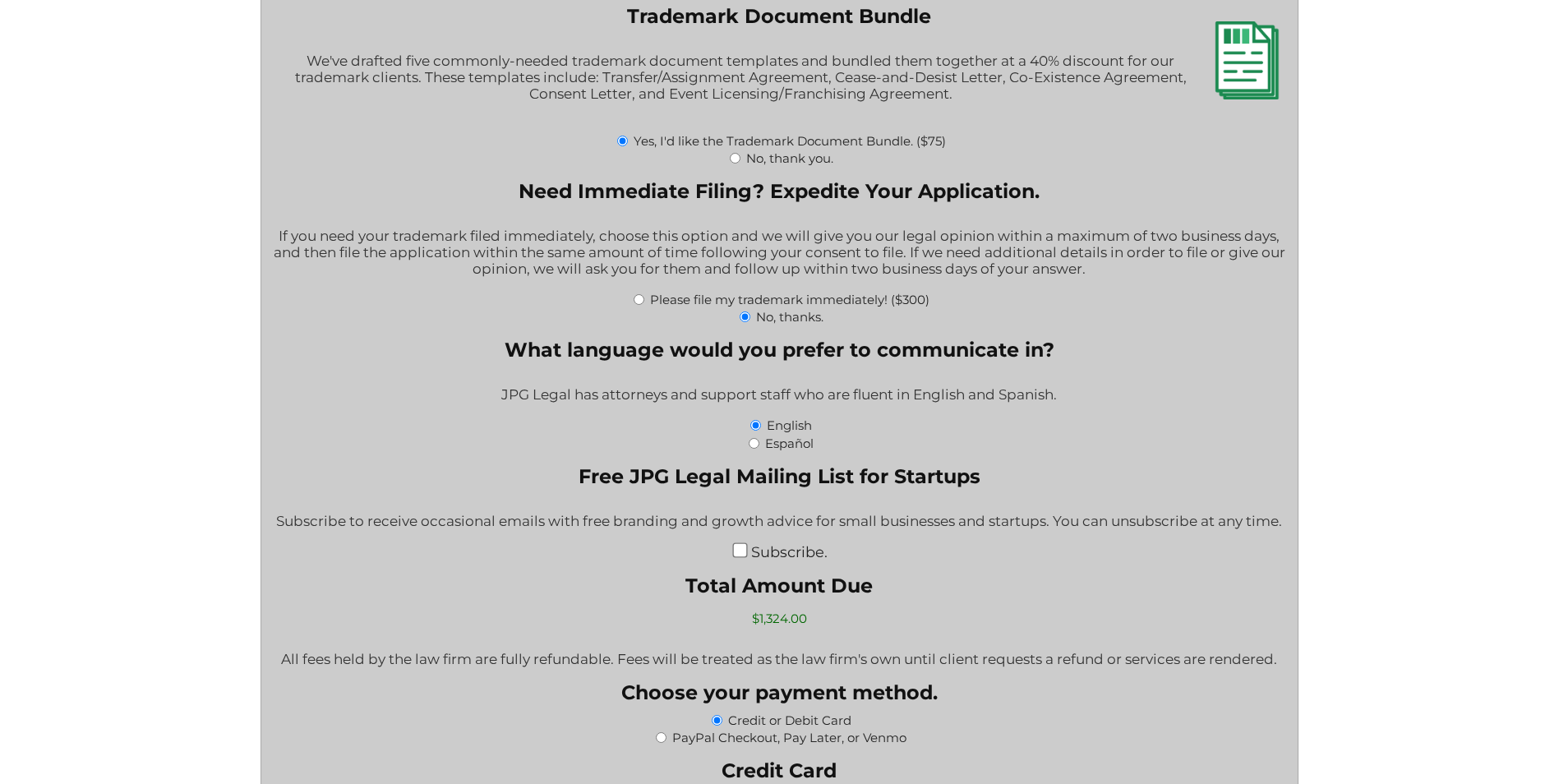
scroll to position [2739, 0]
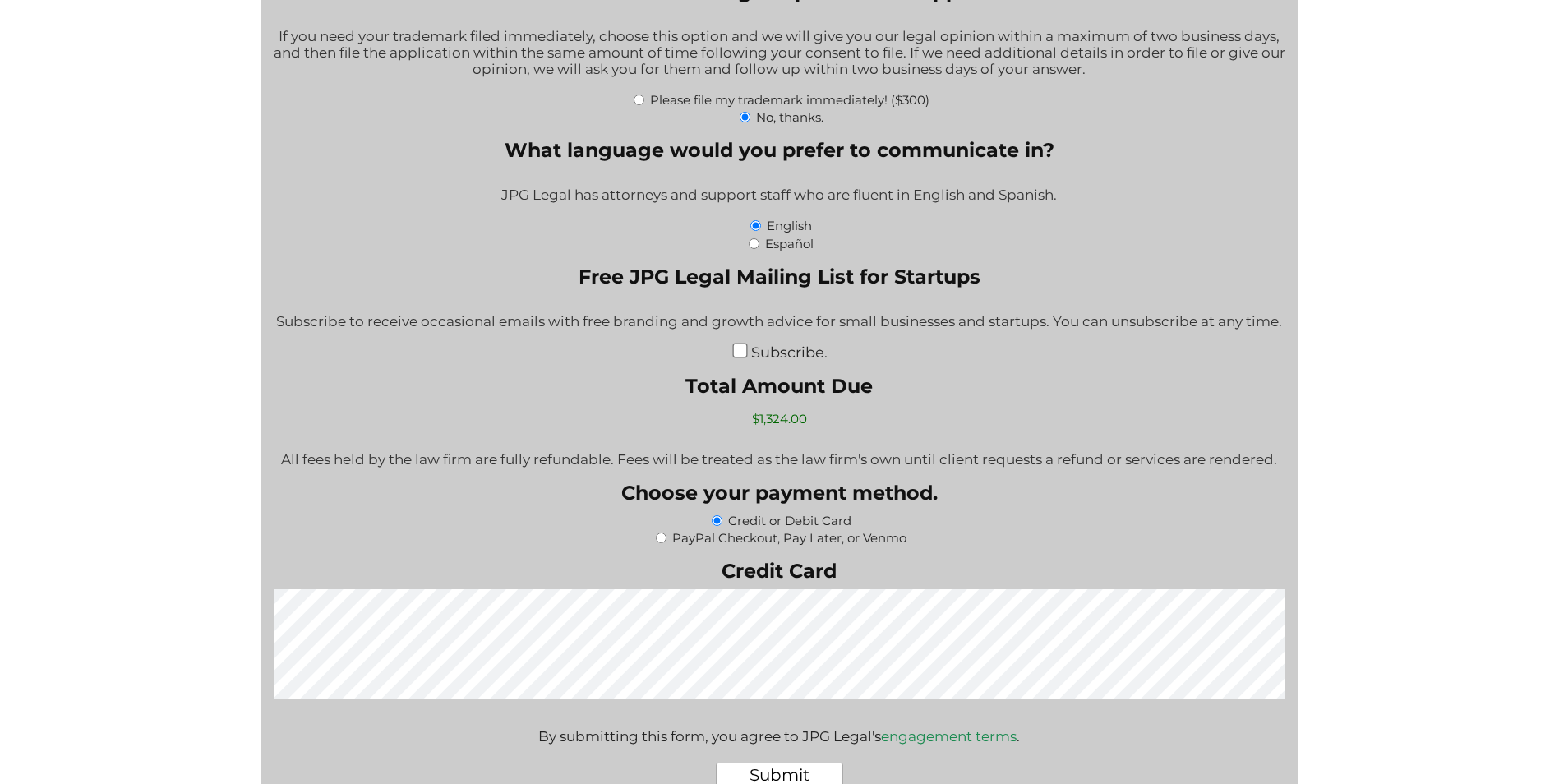
type input "Yes it is still using"
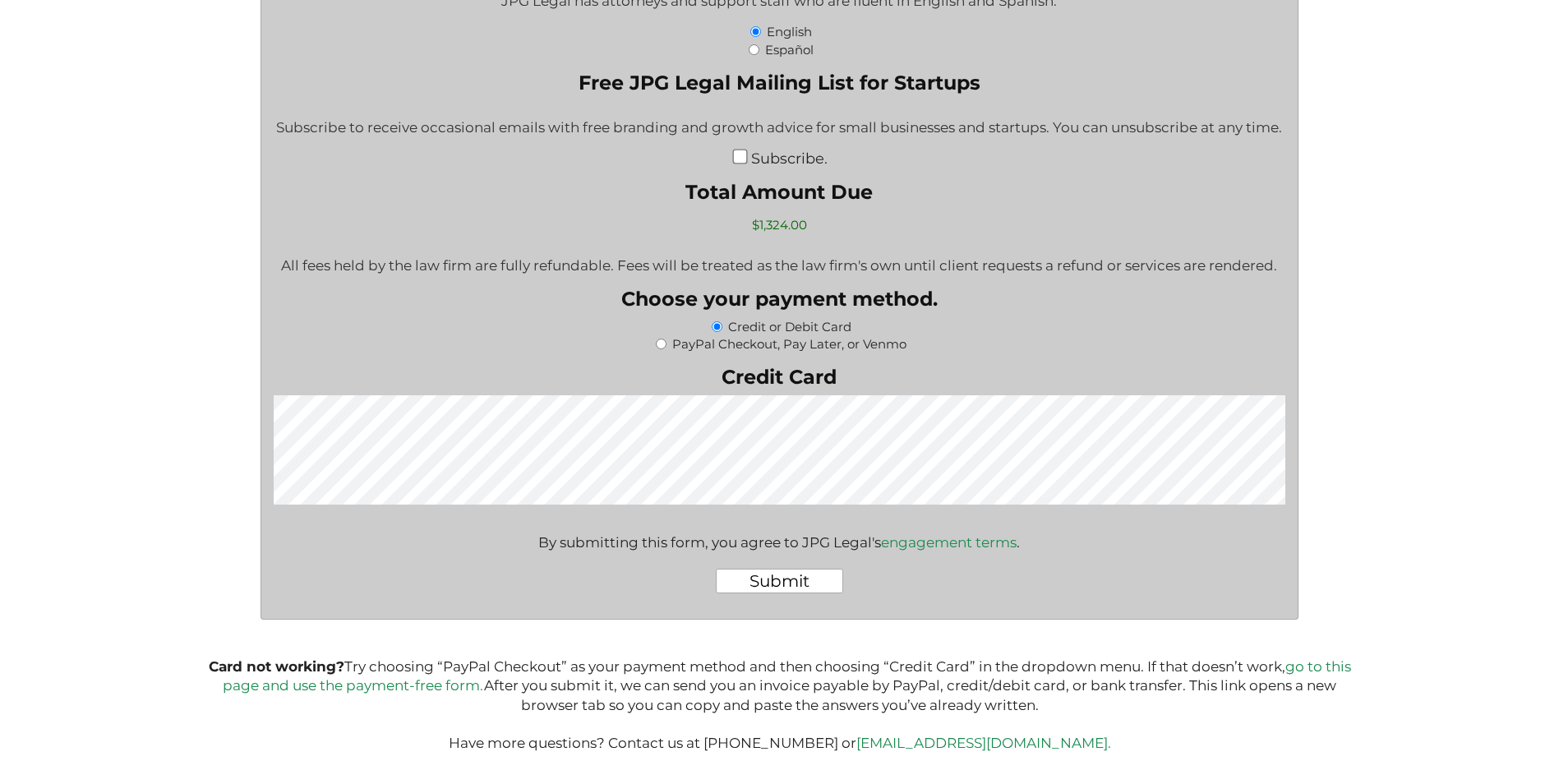
scroll to position [2942, 0]
click at [793, 582] on input "Submit" at bounding box center [779, 581] width 128 height 25
